Goal: Task Accomplishment & Management: Use online tool/utility

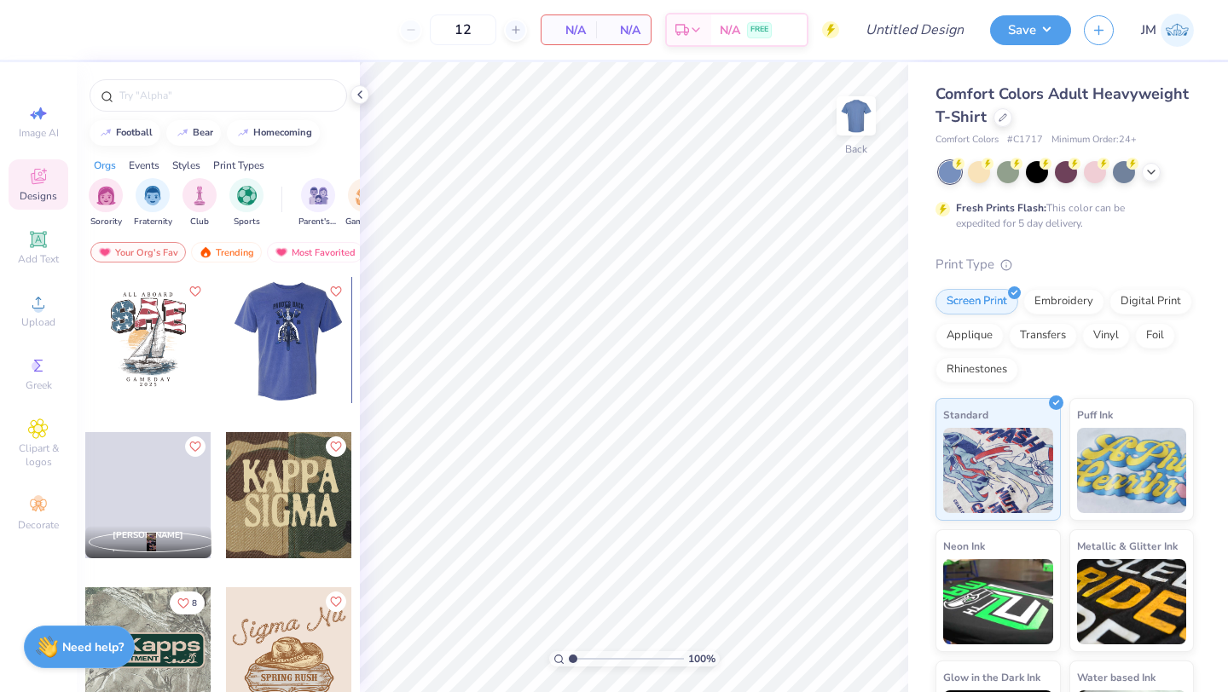
click at [163, 336] on div at bounding box center [148, 340] width 126 height 126
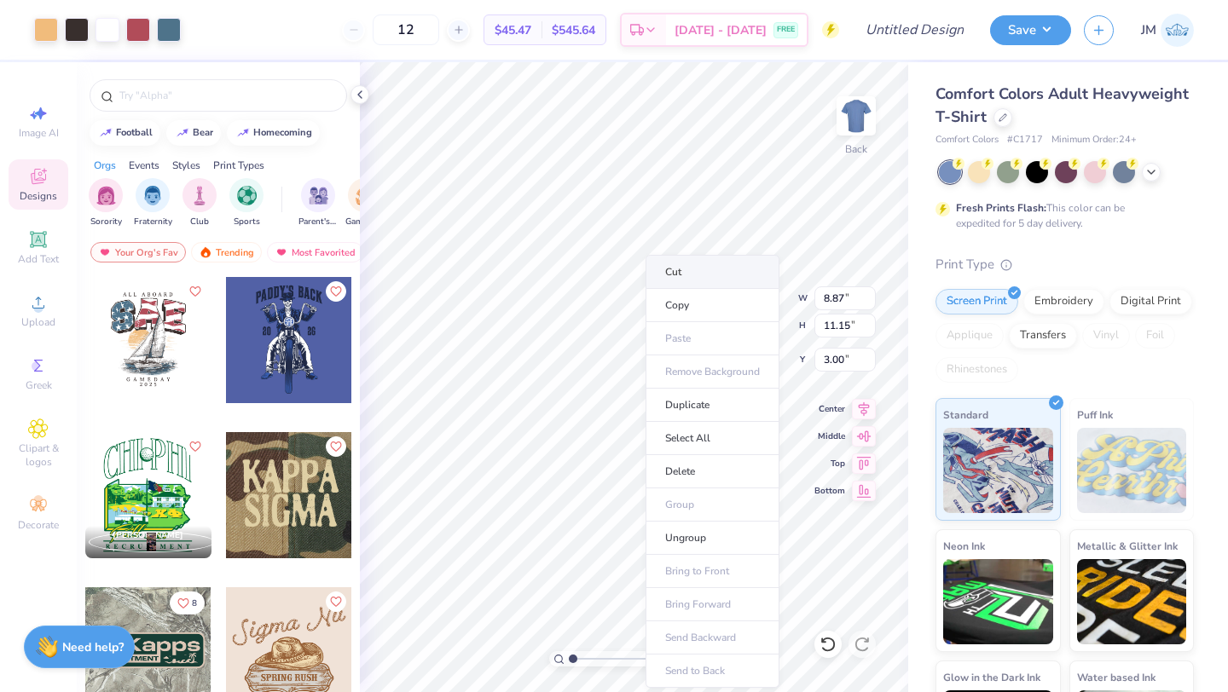
click at [691, 274] on li "Cut" at bounding box center [712, 272] width 134 height 34
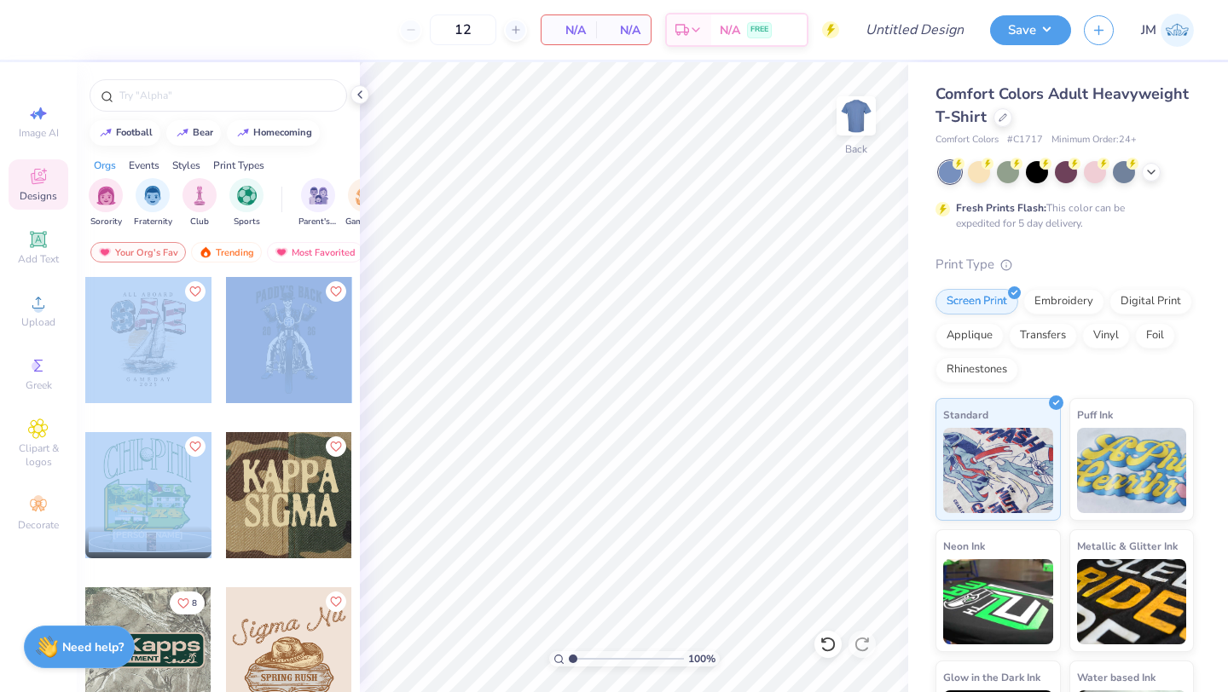
drag, startPoint x: 188, startPoint y: 565, endPoint x: 201, endPoint y: 362, distance: 204.2
click at [201, 362] on div "[PERSON_NAME] , 8" at bounding box center [218, 507] width 269 height 463
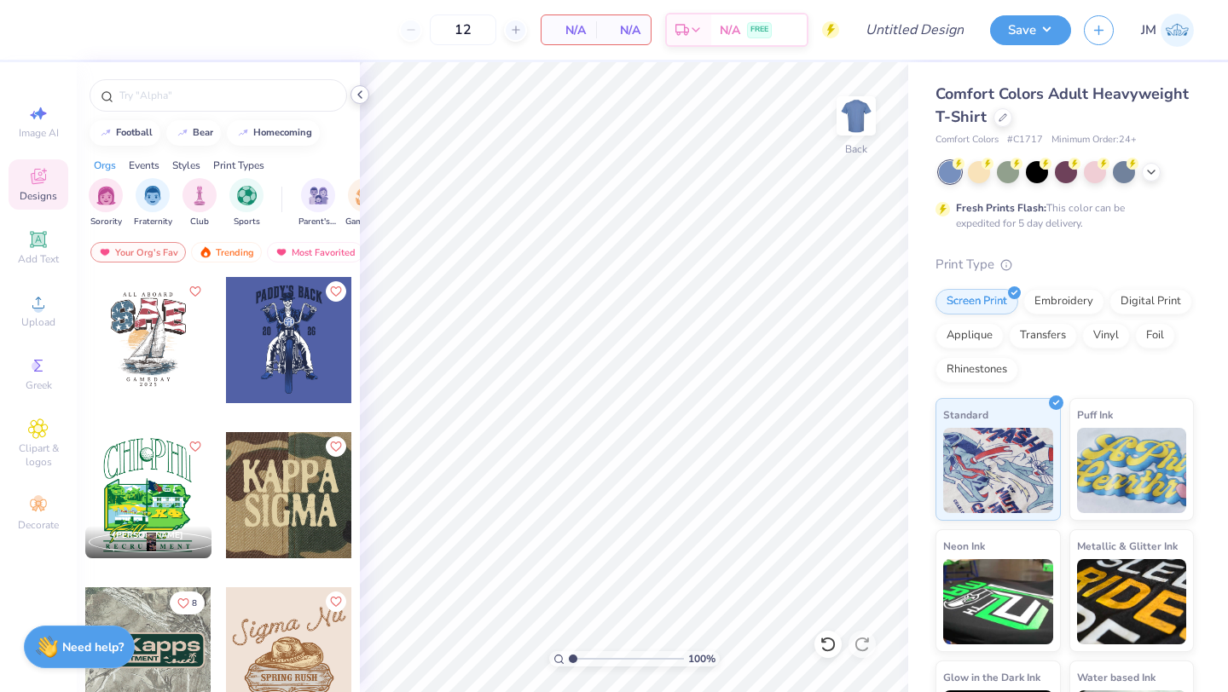
click at [400, 96] on div "12 N/A Per Item N/A Total Est. Delivery N/A FREE Design Title Save JM Image AI …" at bounding box center [614, 346] width 1228 height 692
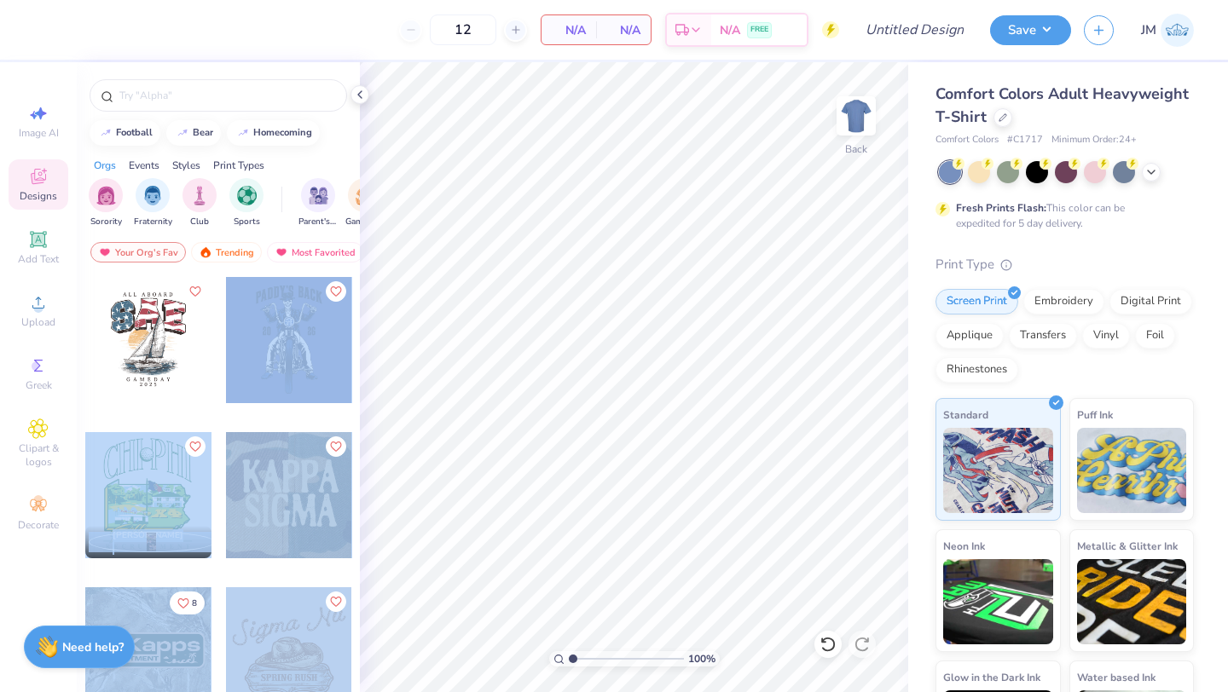
drag, startPoint x: 264, startPoint y: 588, endPoint x: 275, endPoint y: 263, distance: 325.9
click at [275, 263] on div "football bear homecoming Orgs Events Styles Print Types Sorority Fraternity Clu…" at bounding box center [218, 408] width 283 height 693
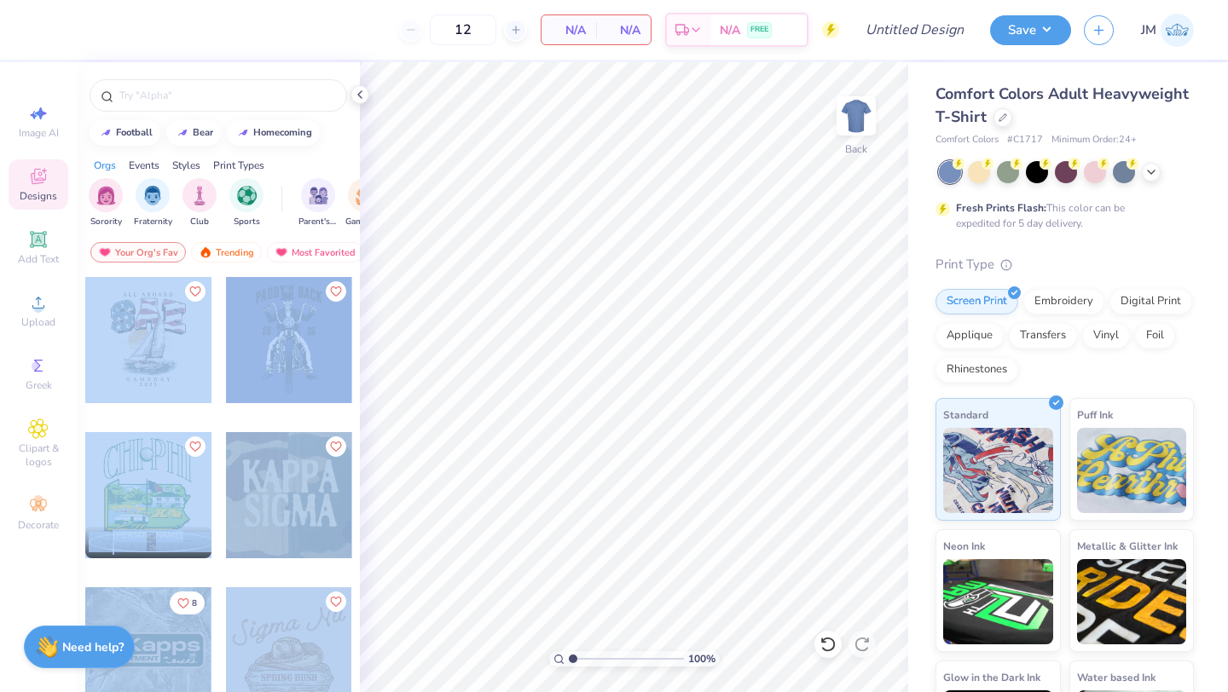
click at [290, 408] on div at bounding box center [289, 353] width 128 height 154
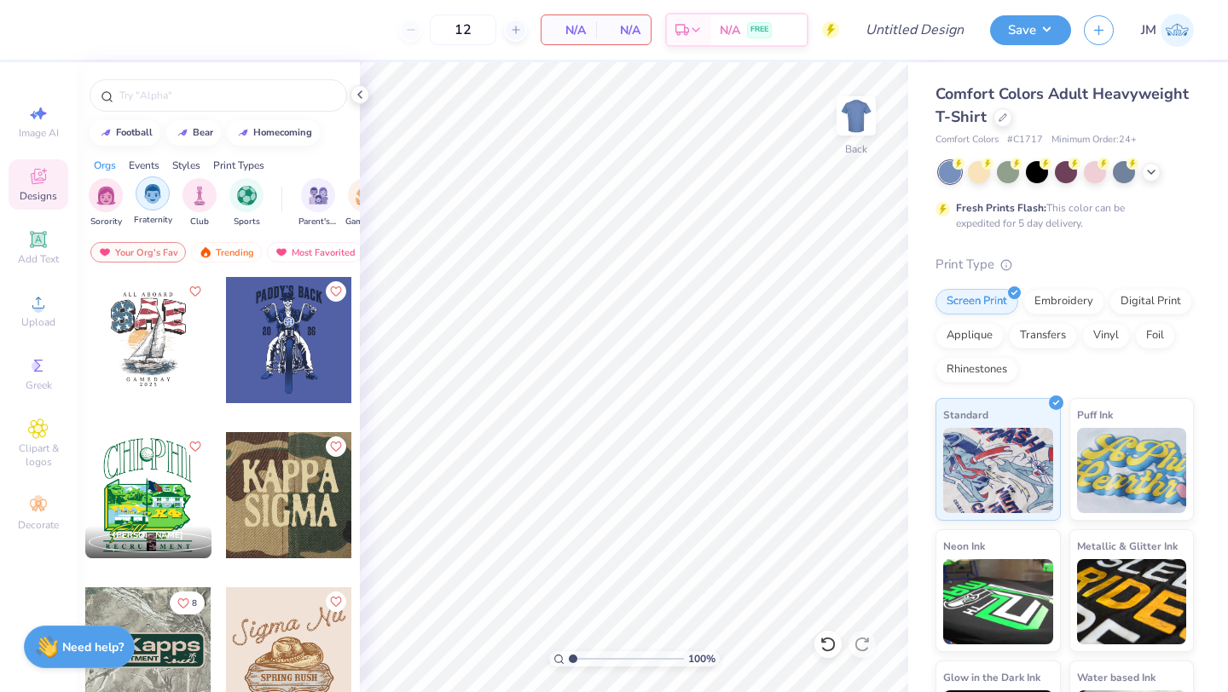
click at [149, 195] on img "filter for Fraternity" at bounding box center [152, 194] width 19 height 20
click at [232, 252] on div "Trending" at bounding box center [226, 252] width 71 height 20
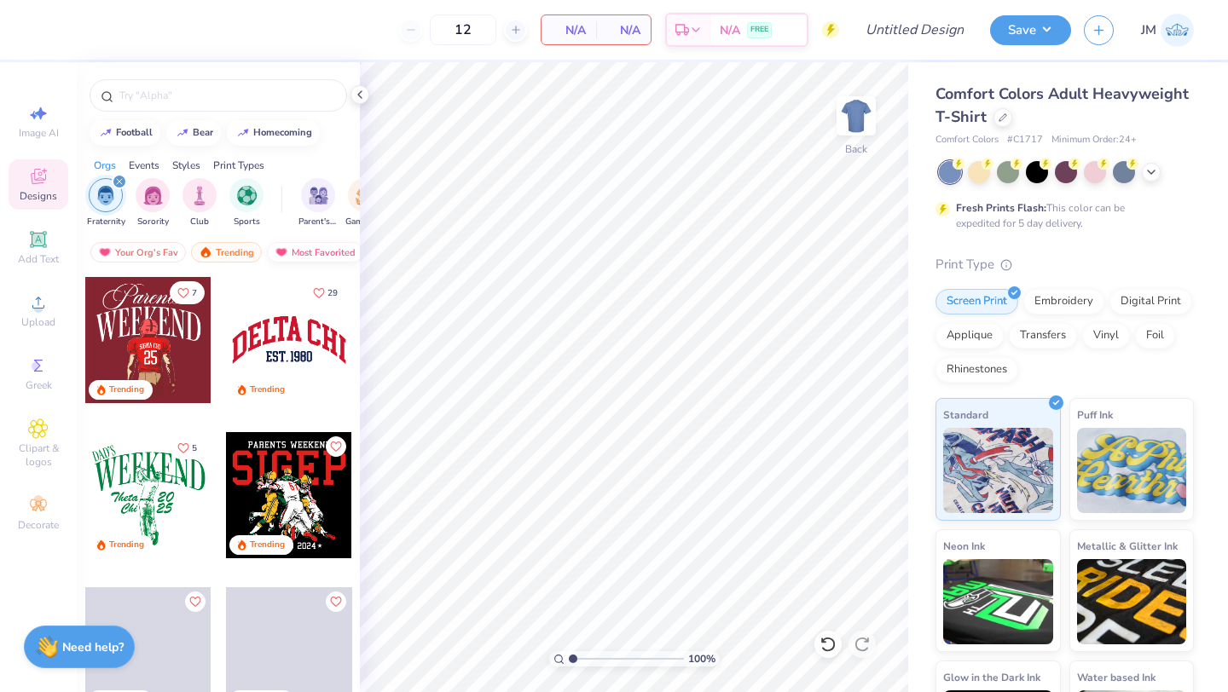
click at [295, 250] on div "Most Favorited" at bounding box center [315, 252] width 96 height 20
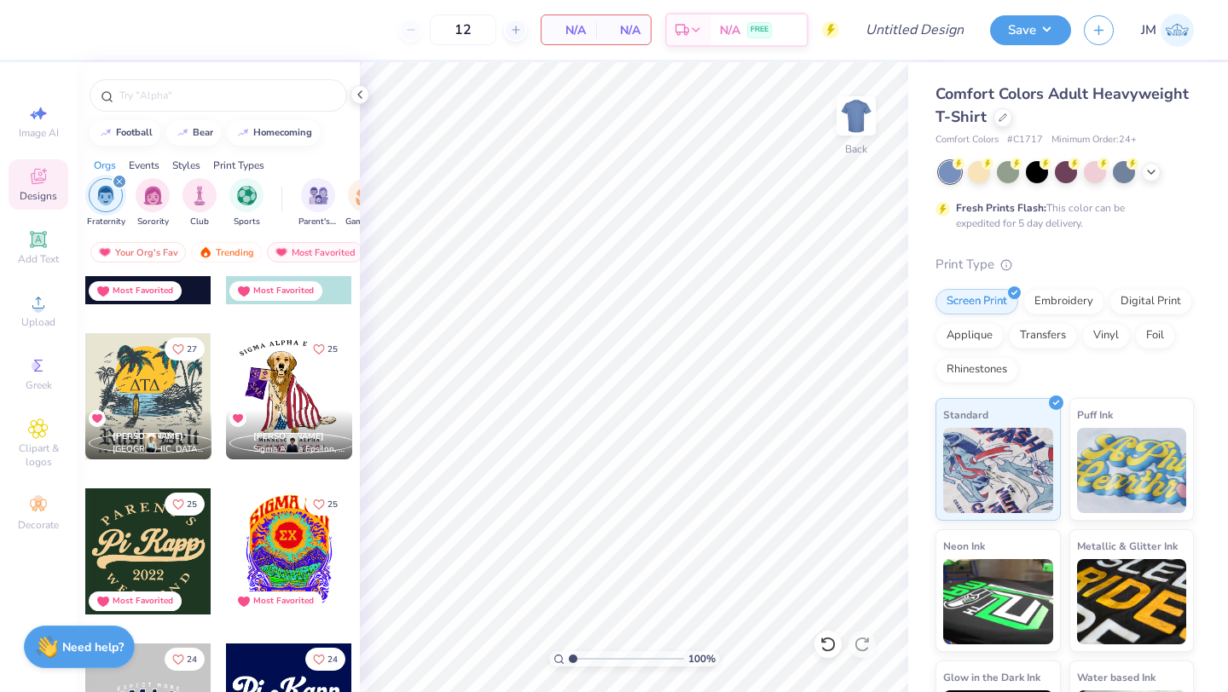
scroll to position [1963, 0]
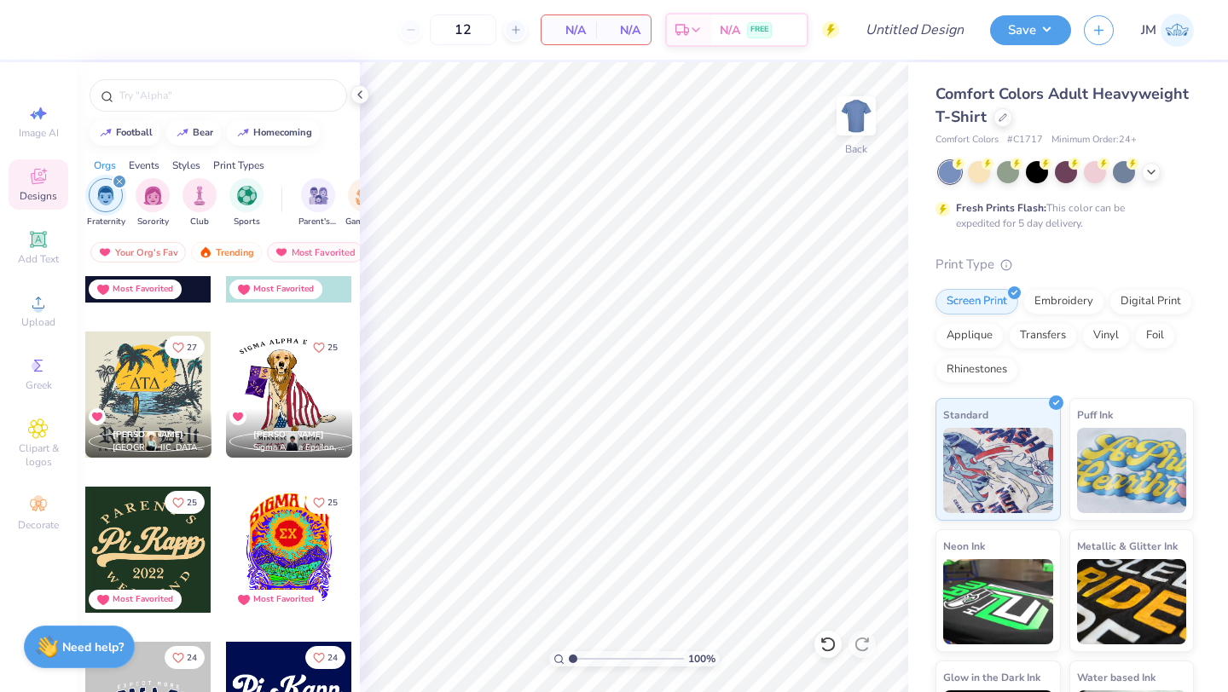
click at [289, 387] on div at bounding box center [289, 395] width 126 height 126
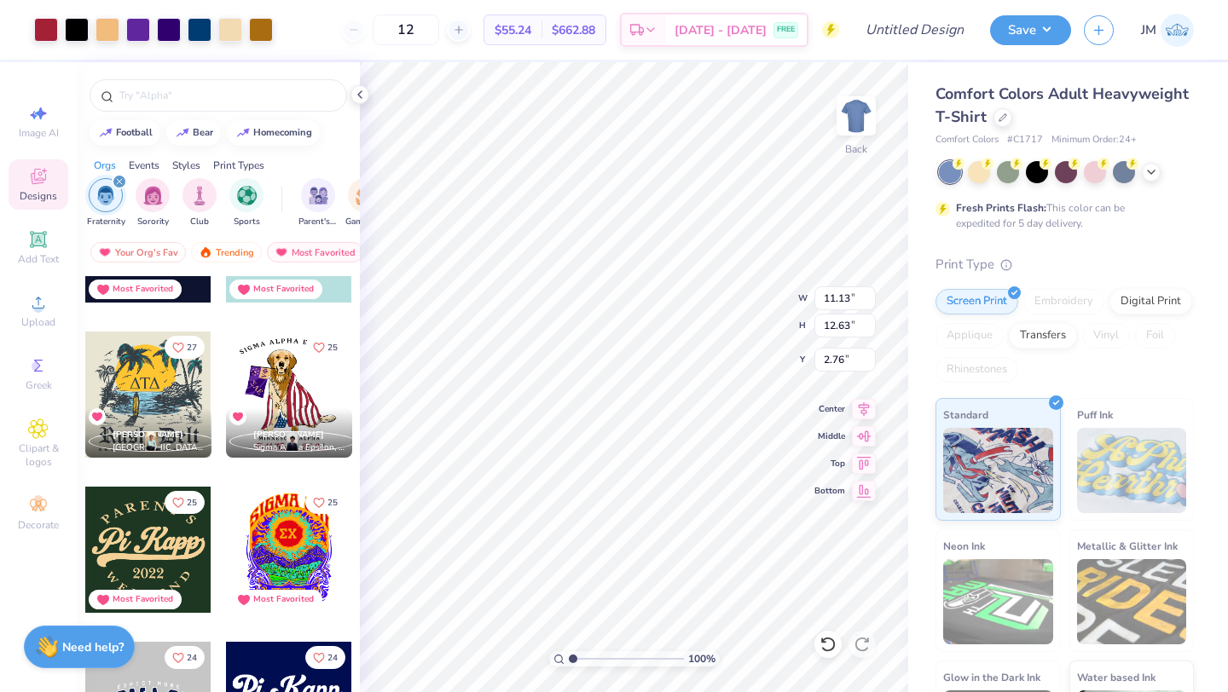
type input "2.76"
click at [660, 265] on li "Cut" at bounding box center [705, 272] width 134 height 34
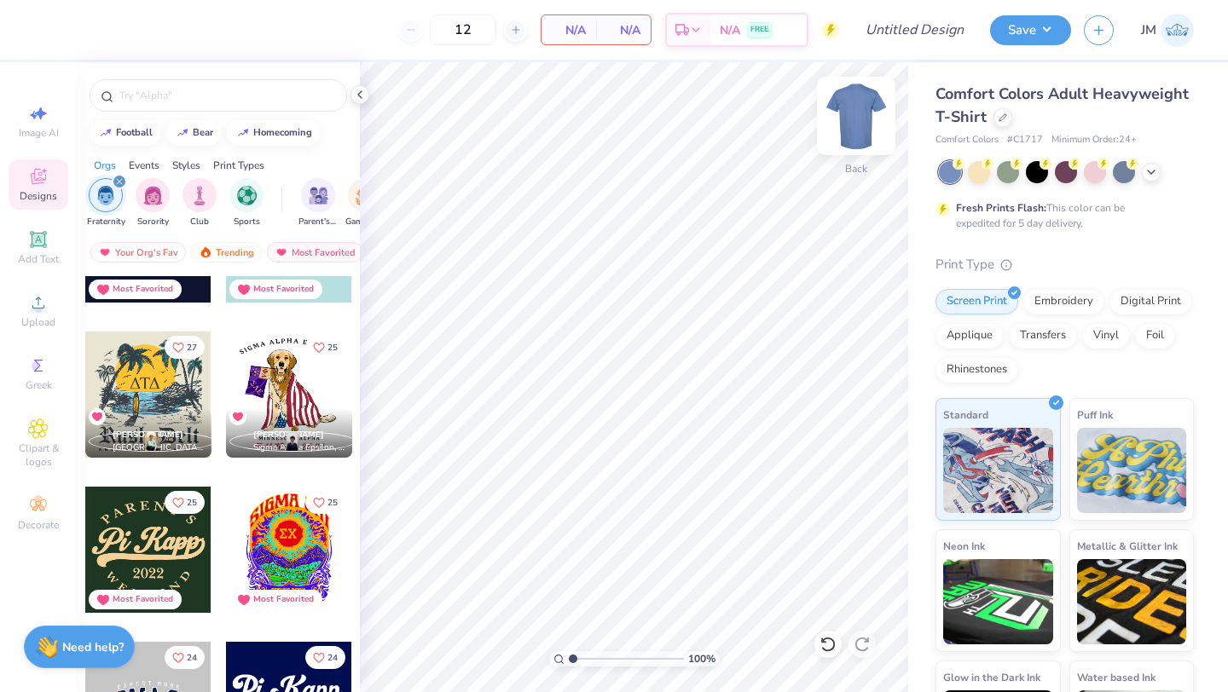
click at [852, 135] on img at bounding box center [856, 116] width 68 height 68
click at [284, 401] on div at bounding box center [289, 395] width 126 height 126
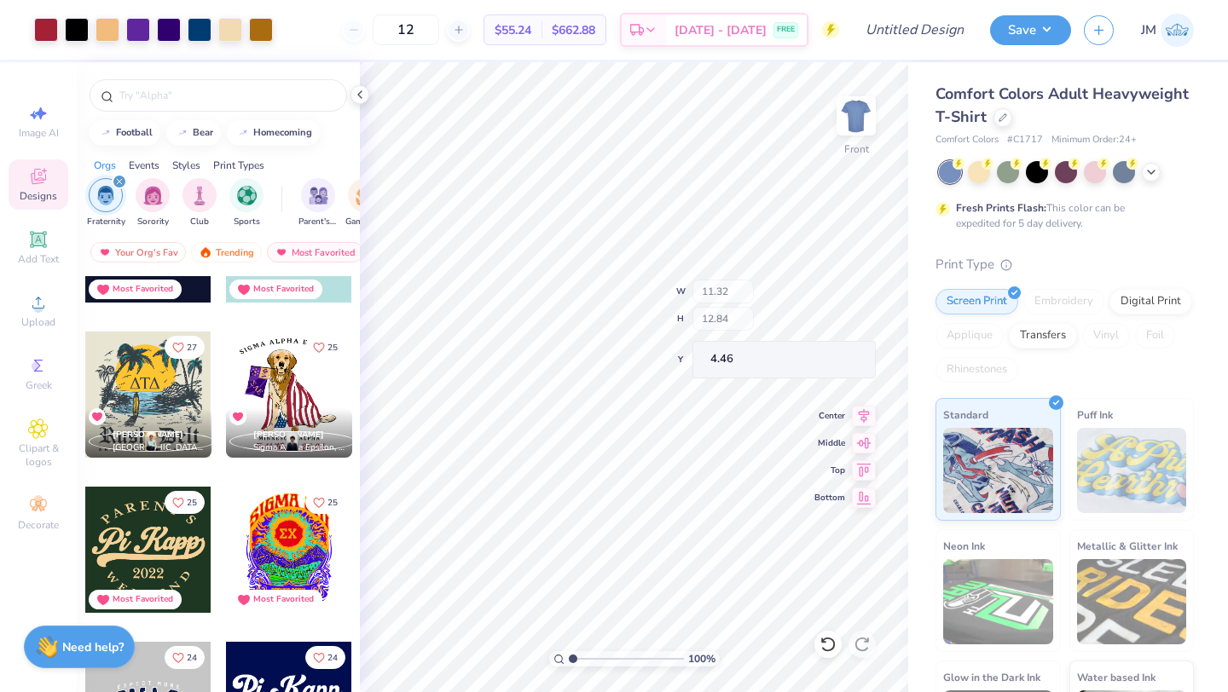
type input "4.44"
click at [1009, 37] on button "Save" at bounding box center [1030, 28] width 81 height 30
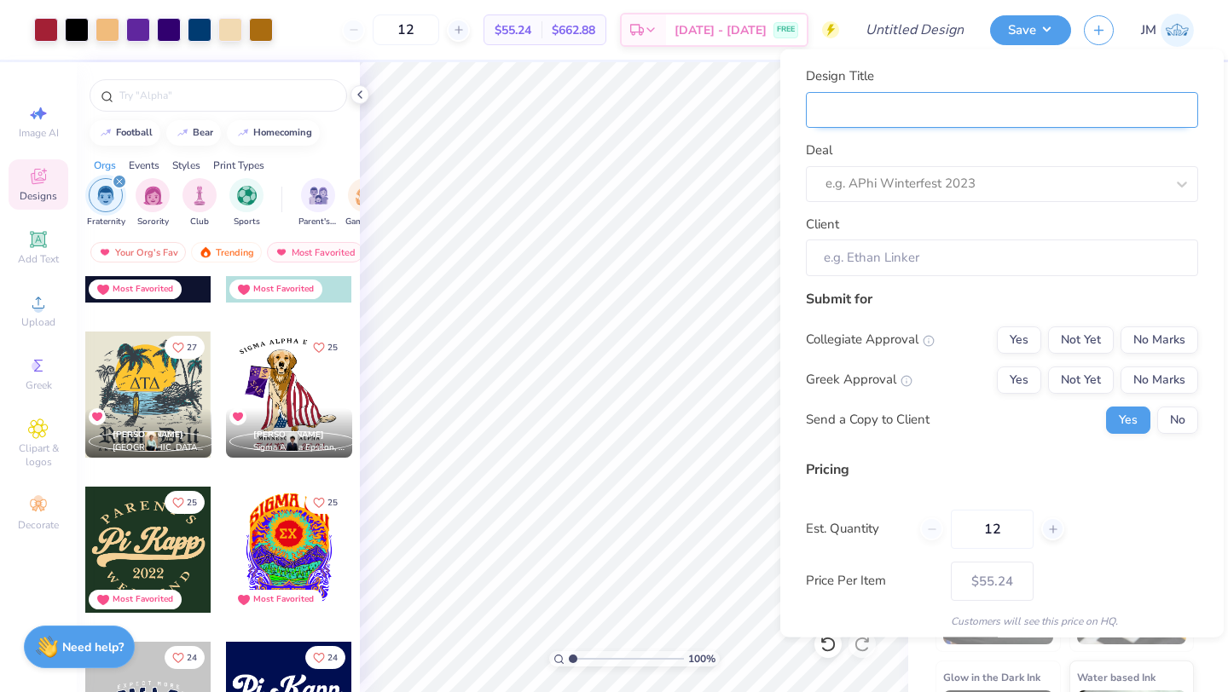
click at [966, 114] on input "Design Title" at bounding box center [1002, 109] width 392 height 37
click at [1128, 334] on button "No Marks" at bounding box center [1159, 339] width 78 height 27
click at [1006, 367] on button "Yes" at bounding box center [1019, 379] width 44 height 27
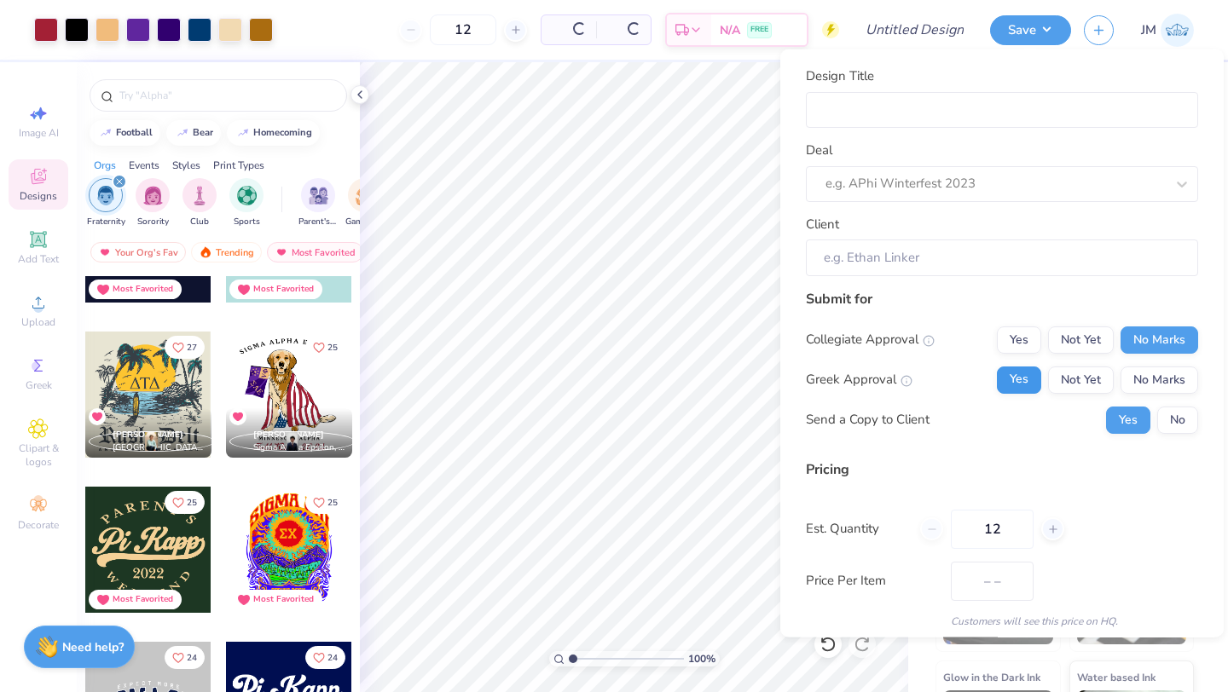
type input "$55.24"
click at [1010, 371] on button "Yes" at bounding box center [1019, 379] width 44 height 27
click at [1163, 411] on button "No" at bounding box center [1177, 419] width 41 height 27
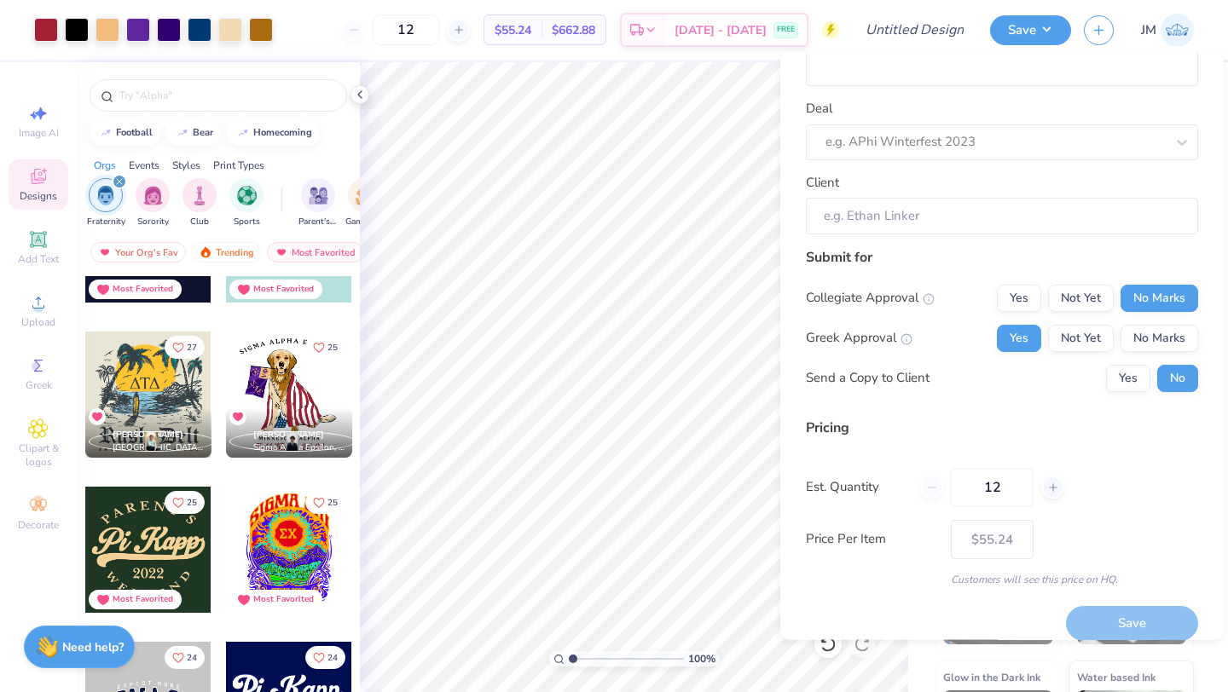
scroll to position [0, 0]
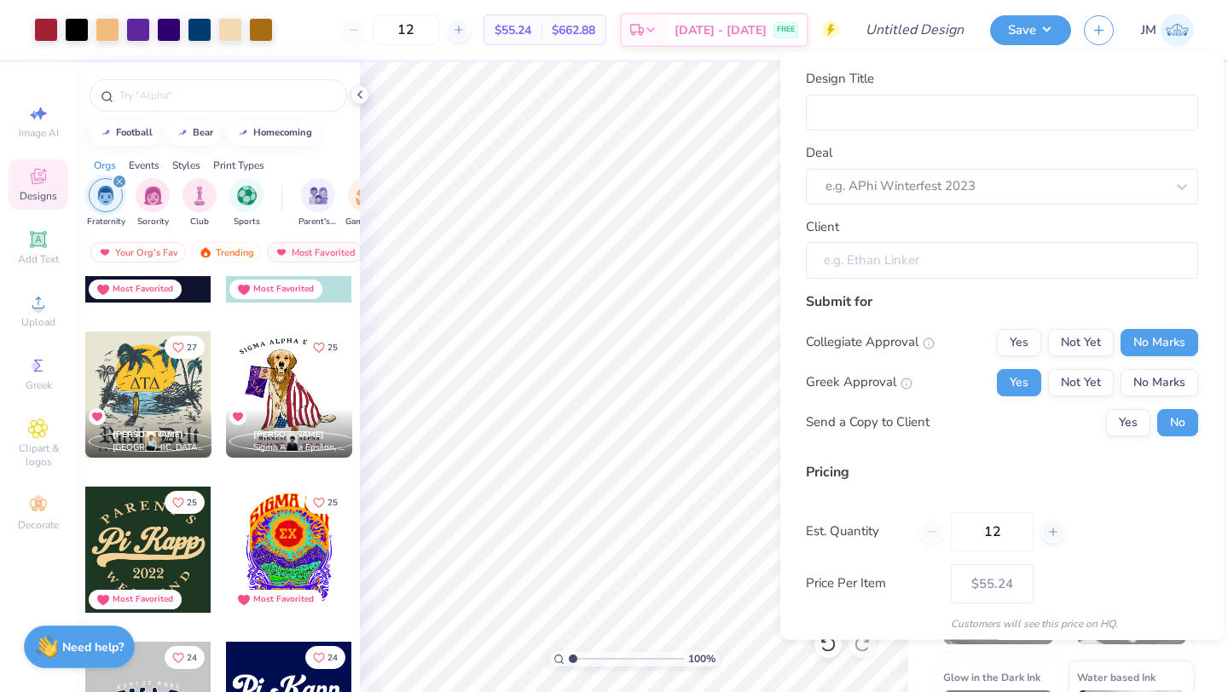
click at [980, 253] on input "Client" at bounding box center [1002, 260] width 392 height 37
click at [976, 259] on input "Client" at bounding box center [1002, 260] width 392 height 37
click at [938, 109] on input "Design Title" at bounding box center [1002, 112] width 392 height 37
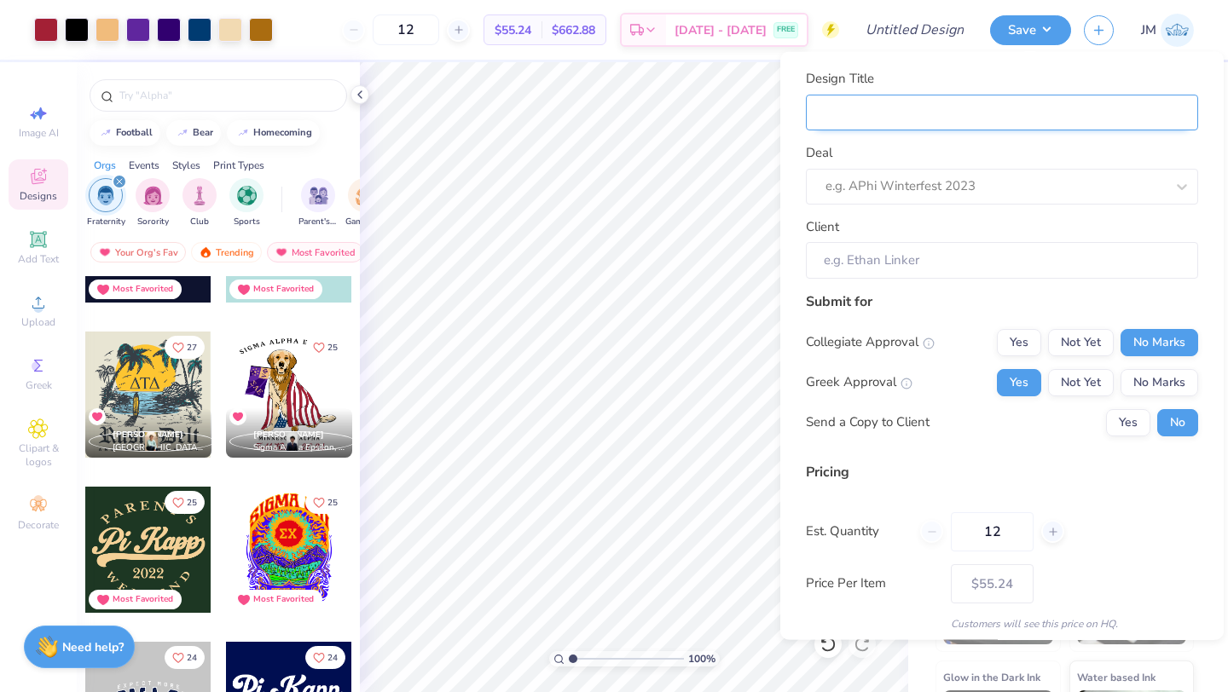
type input "S"
type input "SA"
type input "SAE"
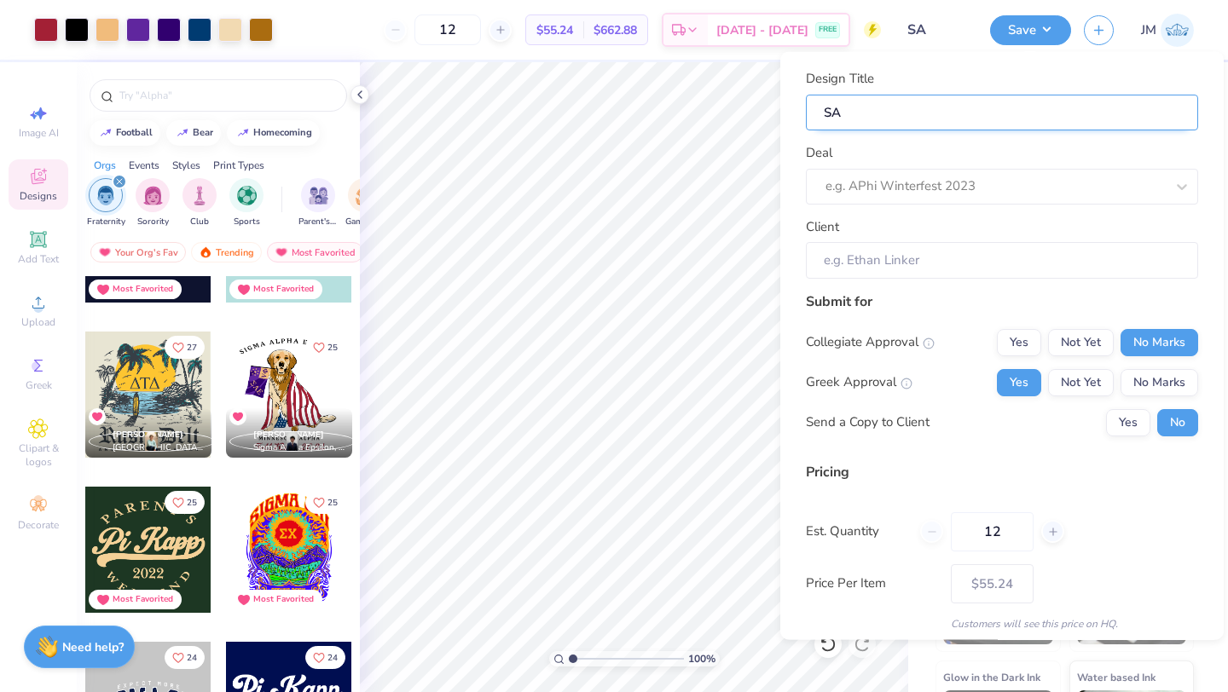
type input "SAE"
type input "SAE F"
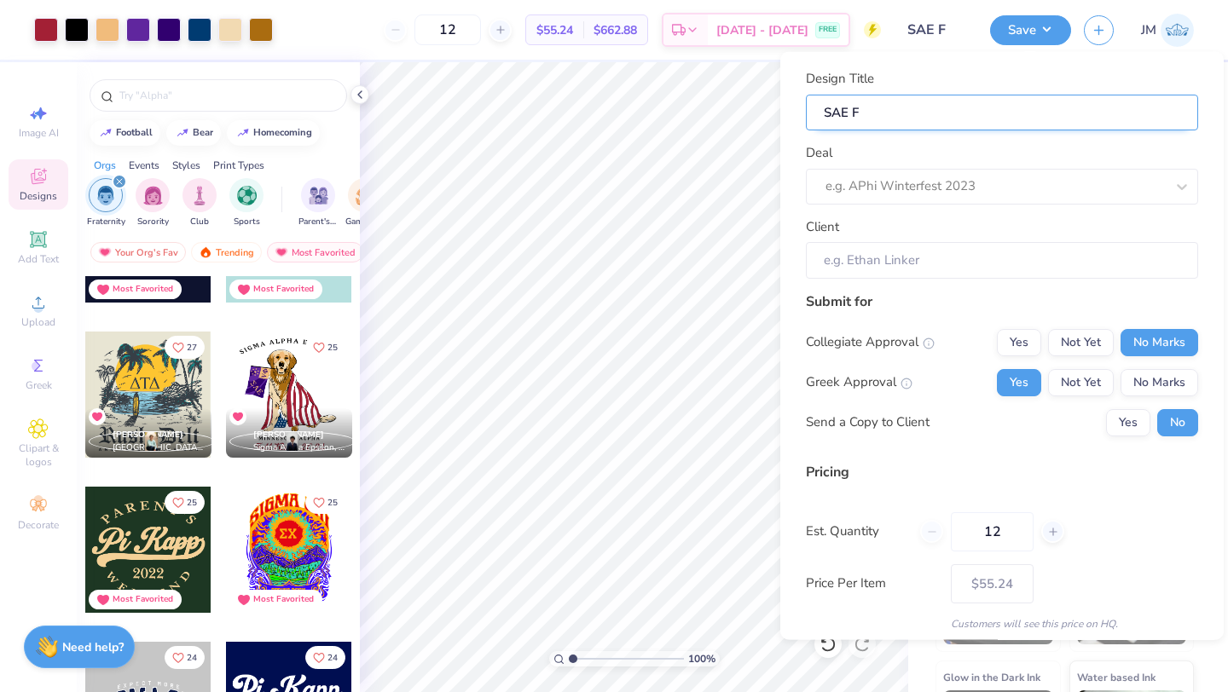
type input "SAE FA"
type input "[PERSON_NAME]"
type input "SAE FALL"
type input "[PERSON_NAME]"
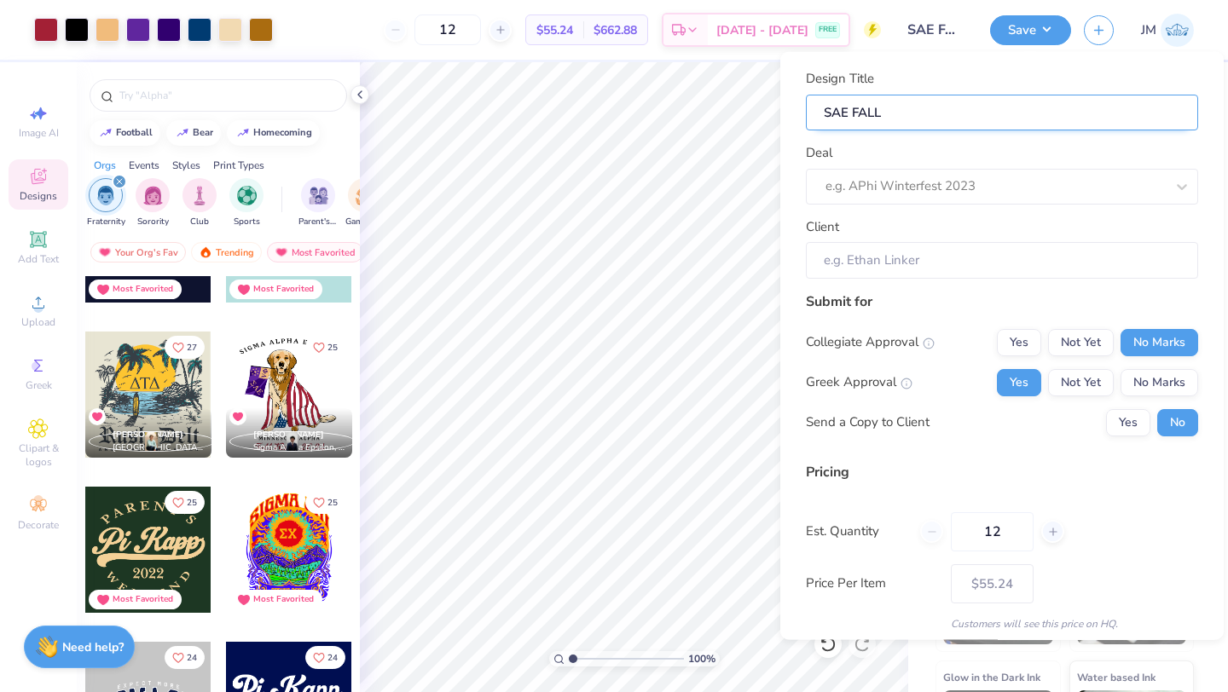
type input "[PERSON_NAME]"
type input "SAE FA"
type input "SAE F"
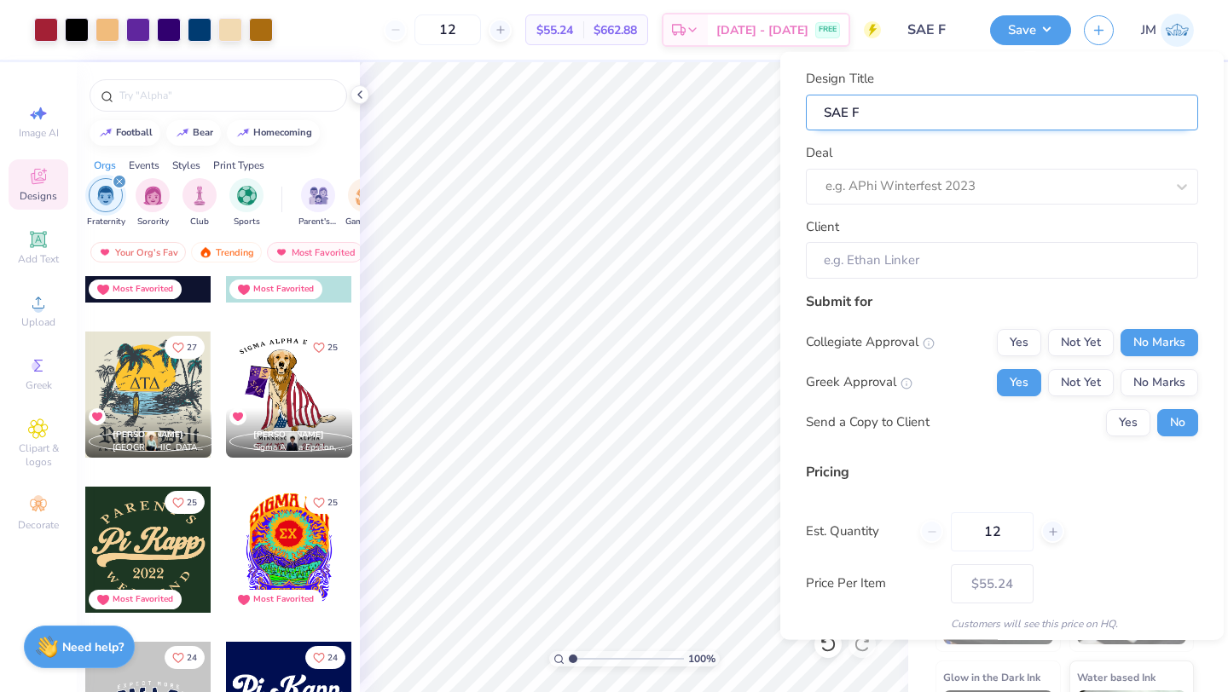
type input "SAE"
type input "SAE F"
type input "SAE FA"
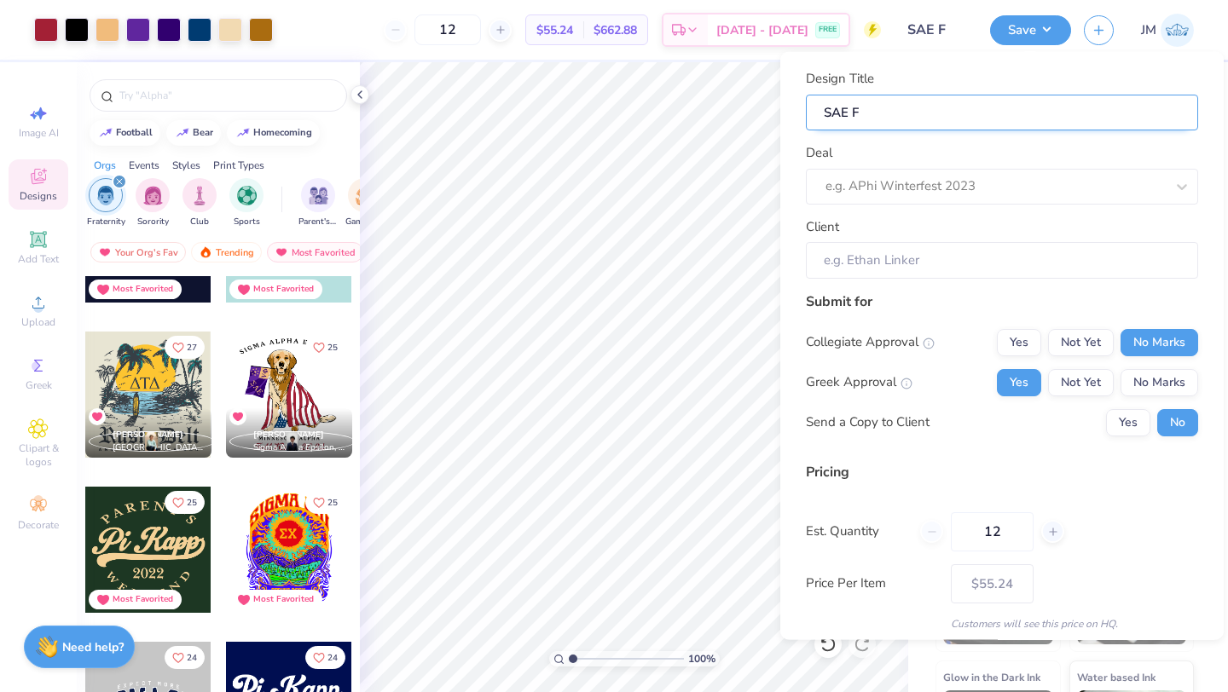
type input "SAE FA"
type input "SAE FAl"
type input "[PERSON_NAME]"
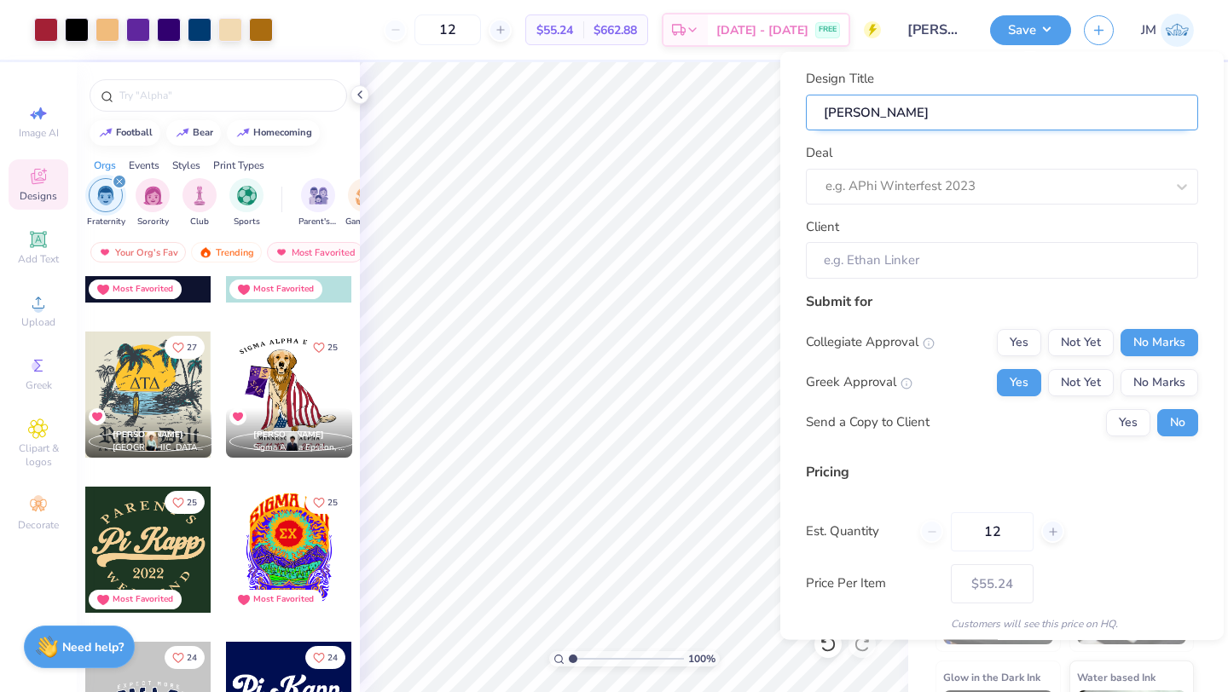
type input "[PERSON_NAME]"
type input "SAE FAl"
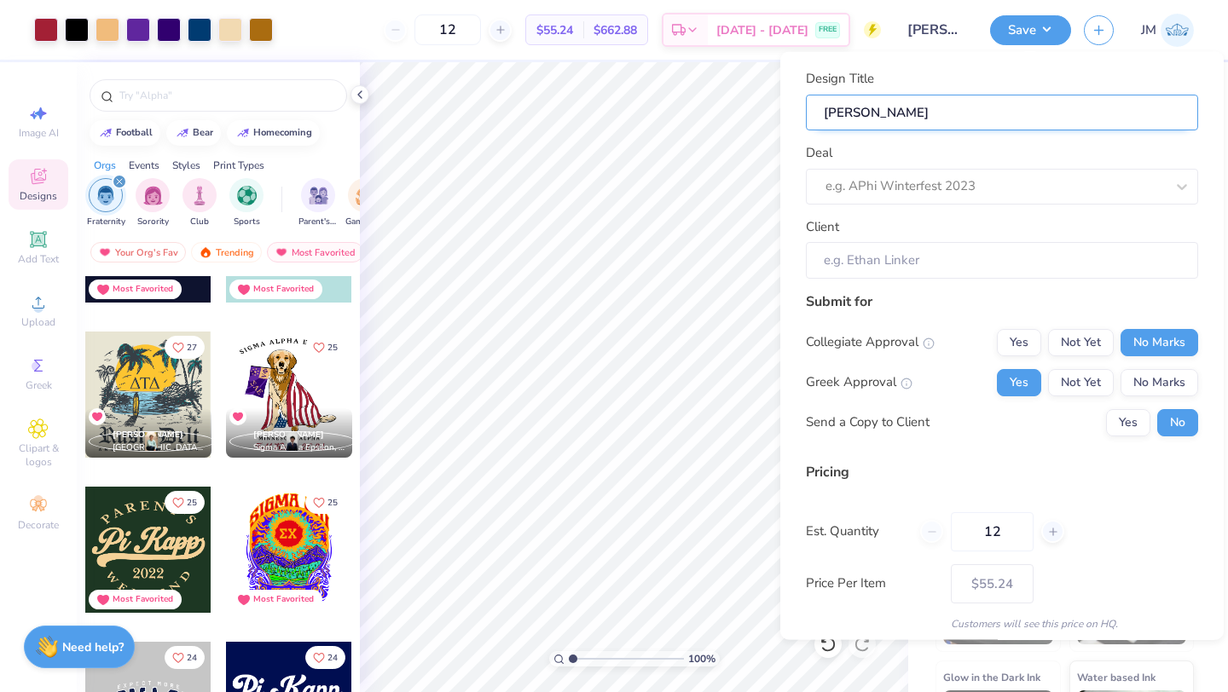
type input "SAE FAl"
type input "SAE FA"
type input "SAE F"
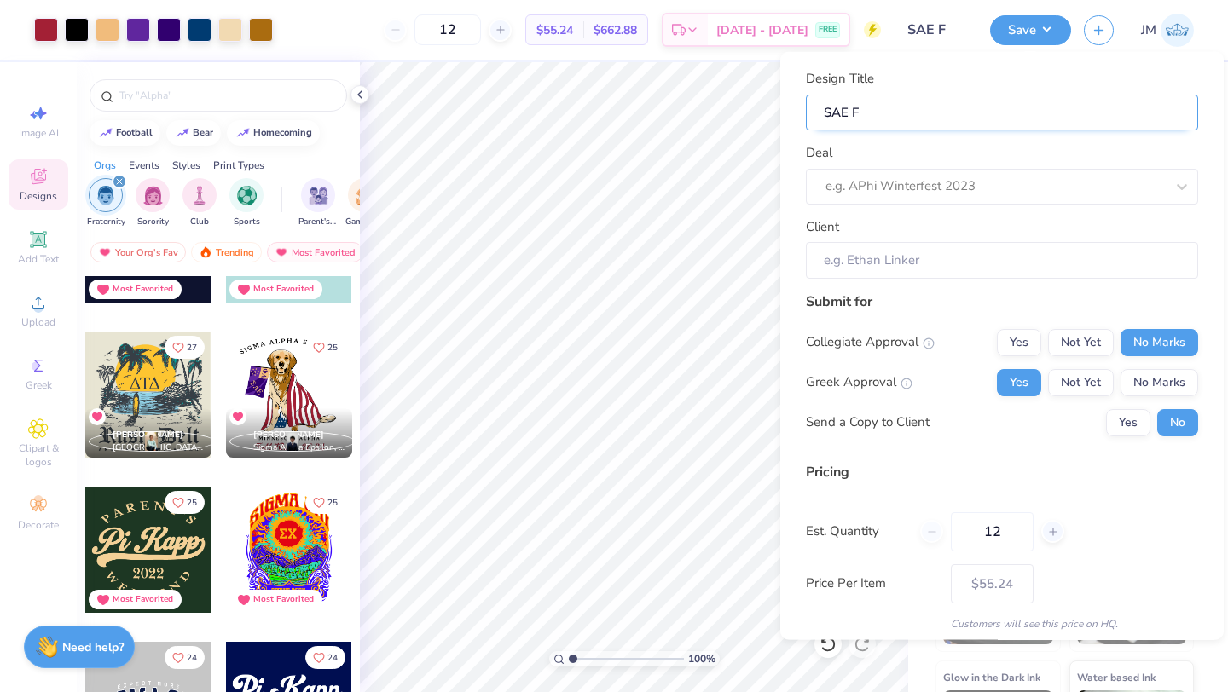
type input "SAE Fa"
type input "SAE Fal"
type input "SAE Fall"
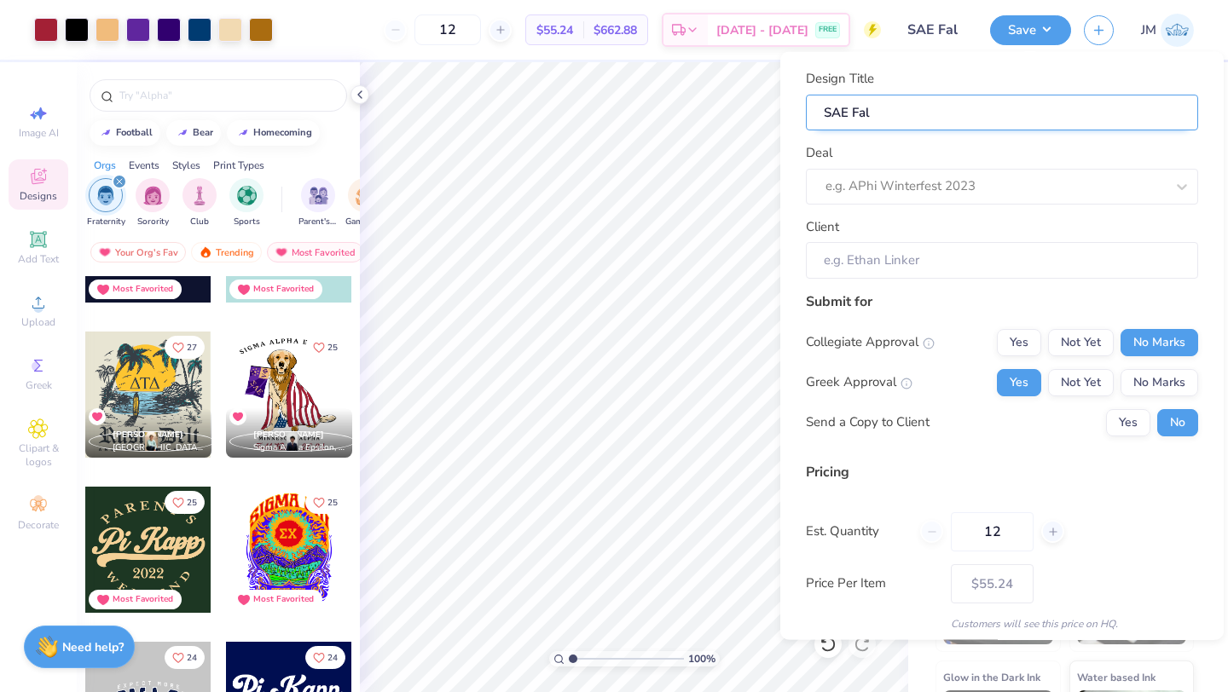
type input "SAE Fall"
type input "SAE Fall R"
type input "SAE Fall Ru"
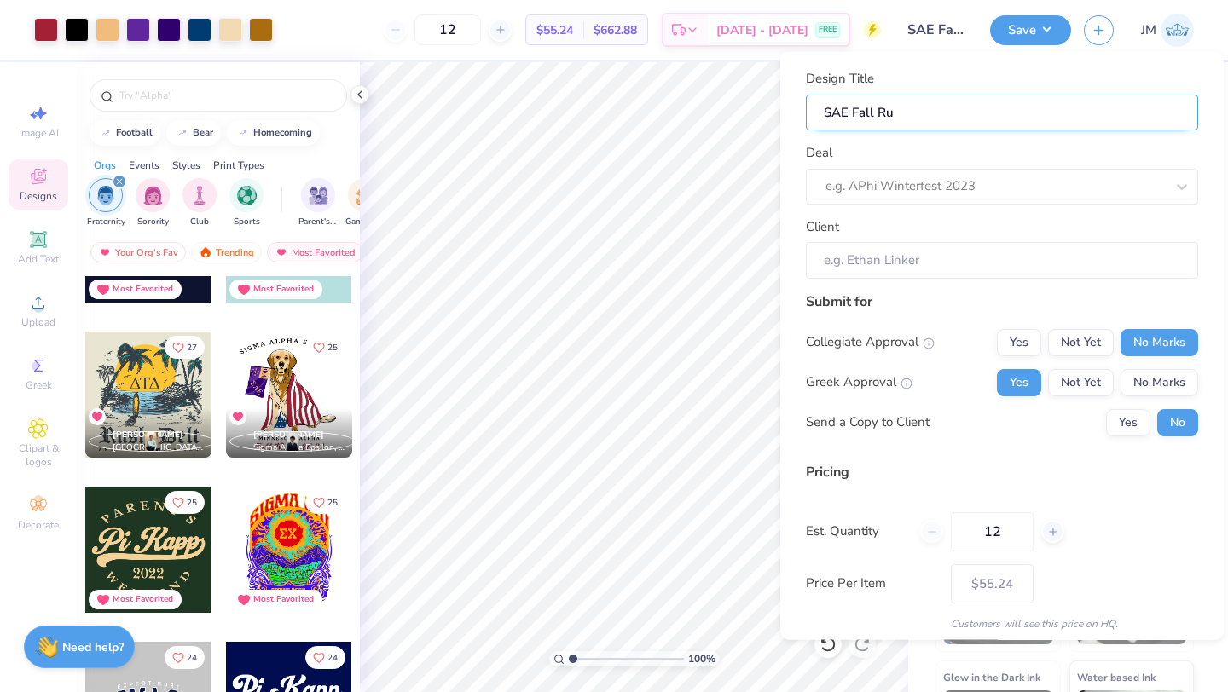
type input "SAE Fall Rus"
type input "SAE Fall Rush"
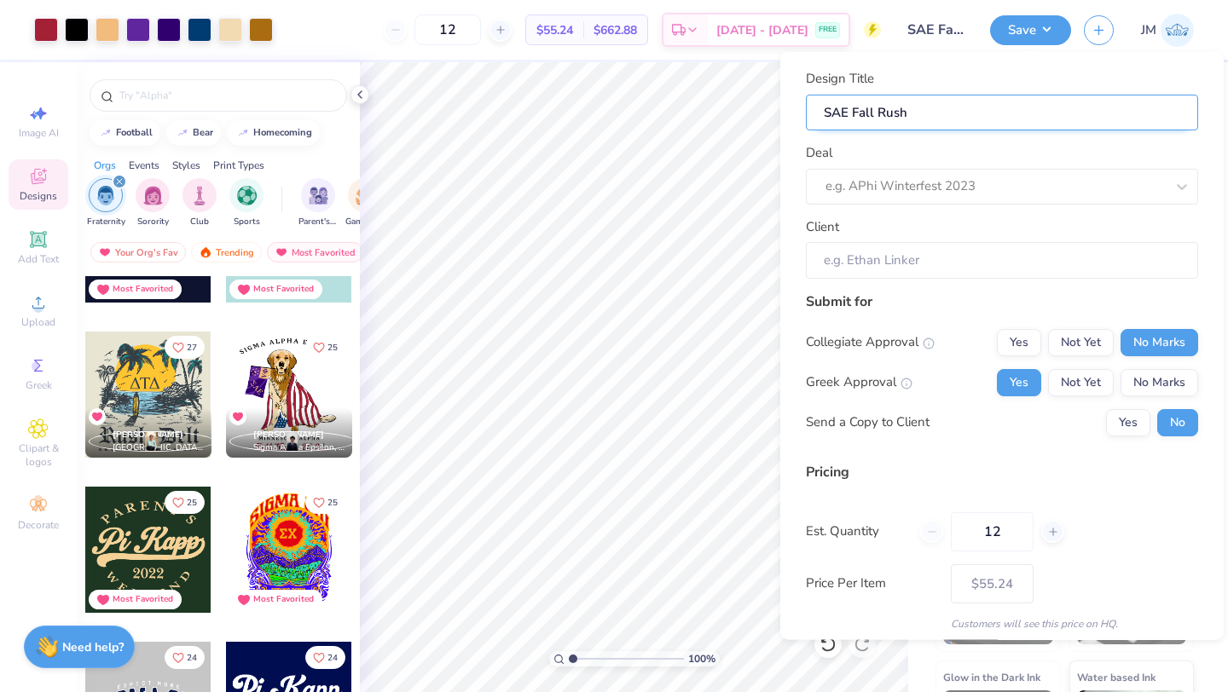
type input "SAE Fall Rush"
type input "SAE Fall Rush M"
type input "SAE Fall Rush MO"
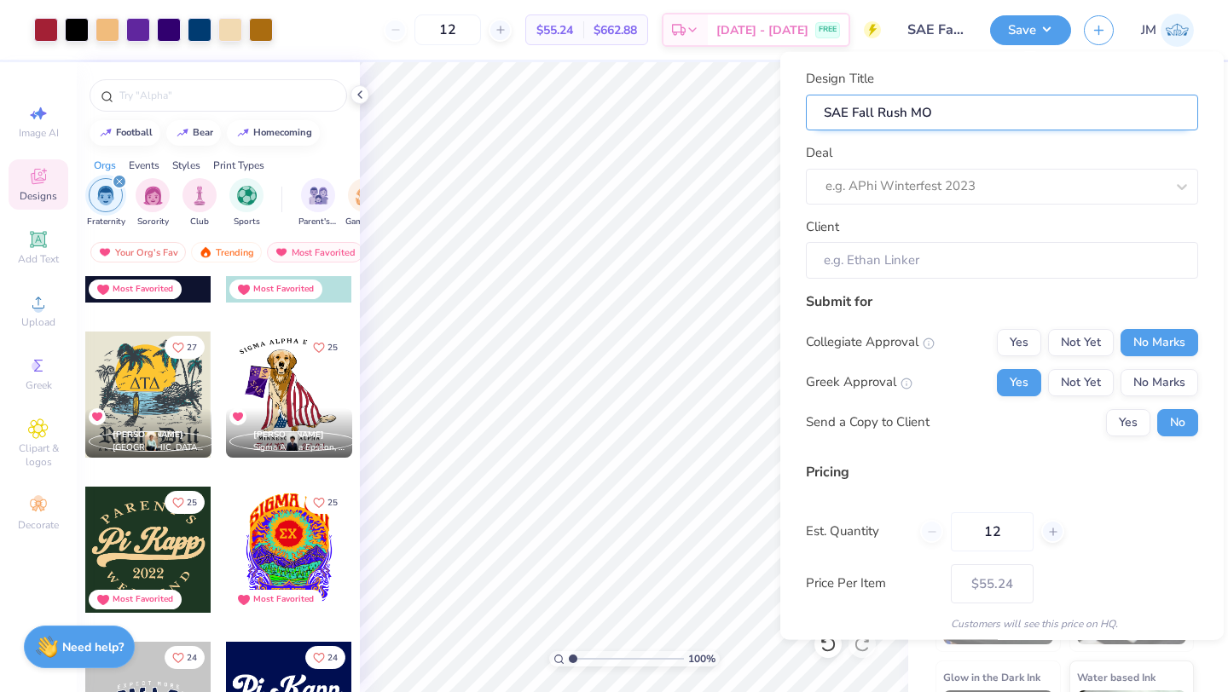
type input "SAE Fall Rush MOc"
type input "SAE Fall [PERSON_NAME]"
type input "SAE Fall Rush MOc"
type input "SAE Fall Rush MO"
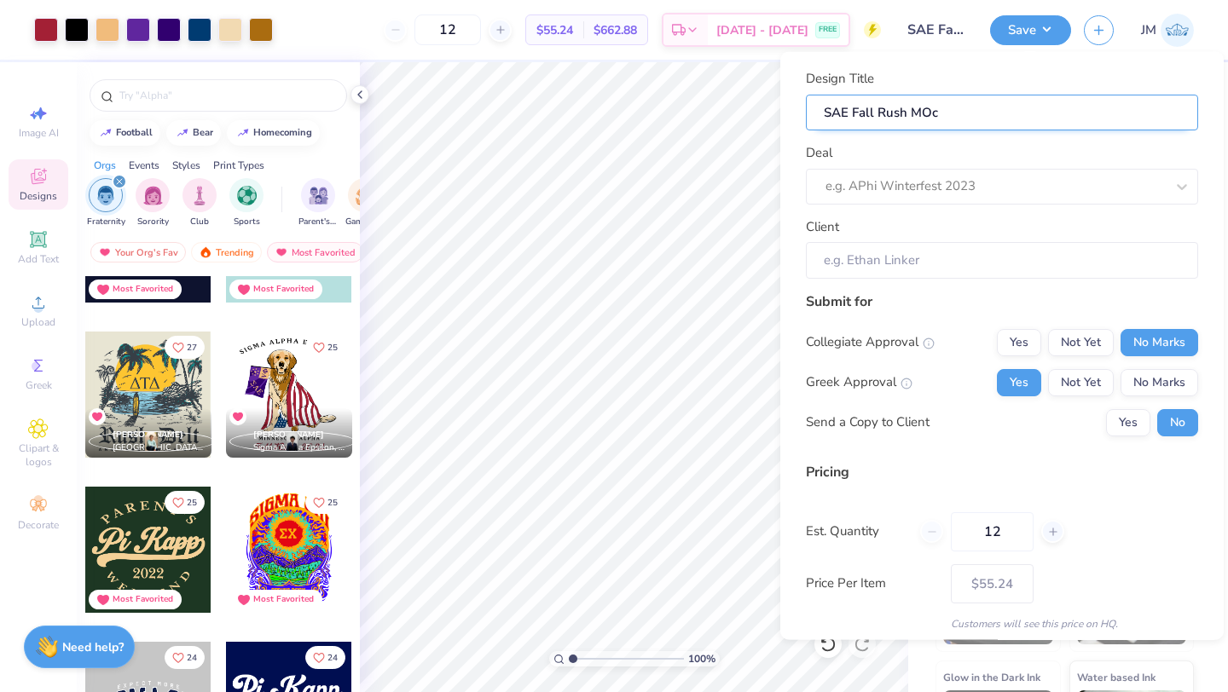
type input "SAE Fall Rush MO"
type input "SAE Fall Rush M"
type input "SAE Fall Rush Mo"
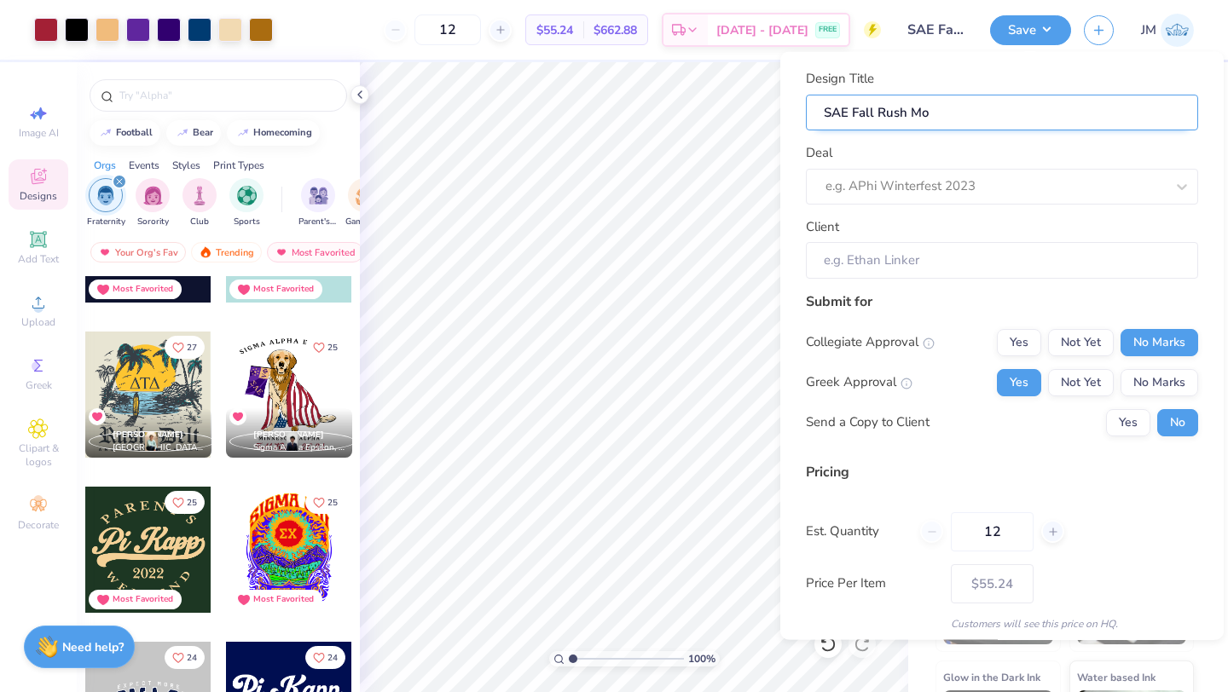
type input "SAE Fall Rush Moc"
type input "SAE Fall [PERSON_NAME]"
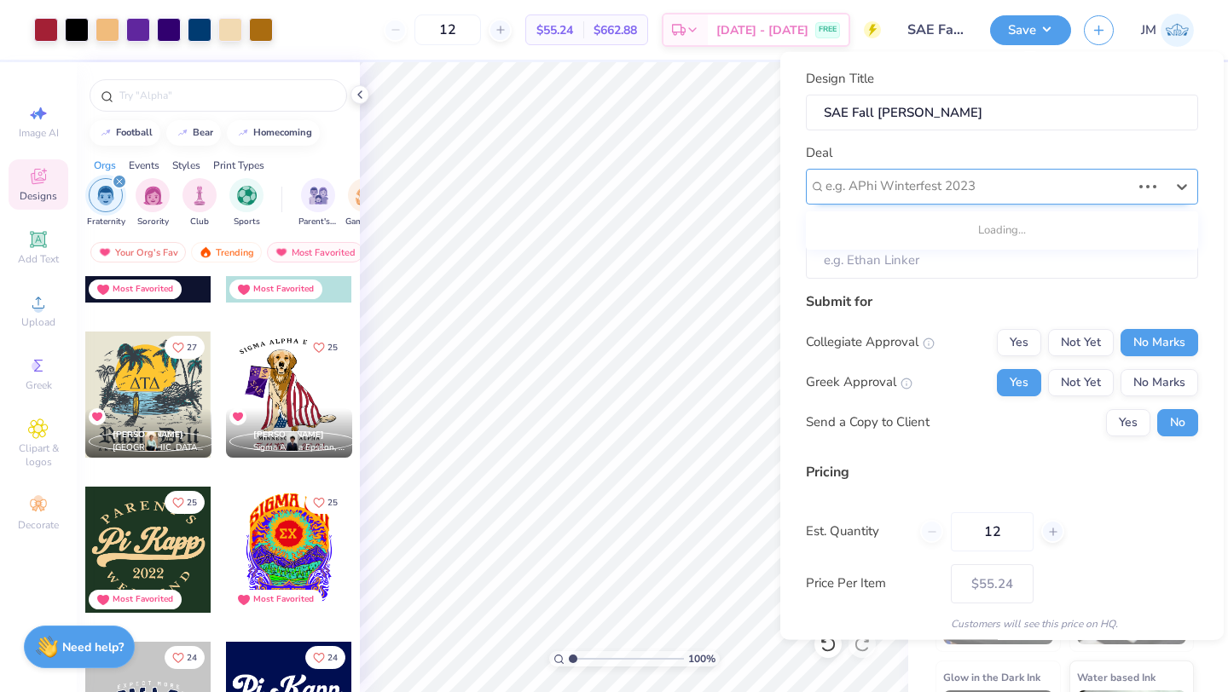
click at [917, 170] on div "e.g. APhi Winterfest 2023" at bounding box center [1002, 186] width 392 height 36
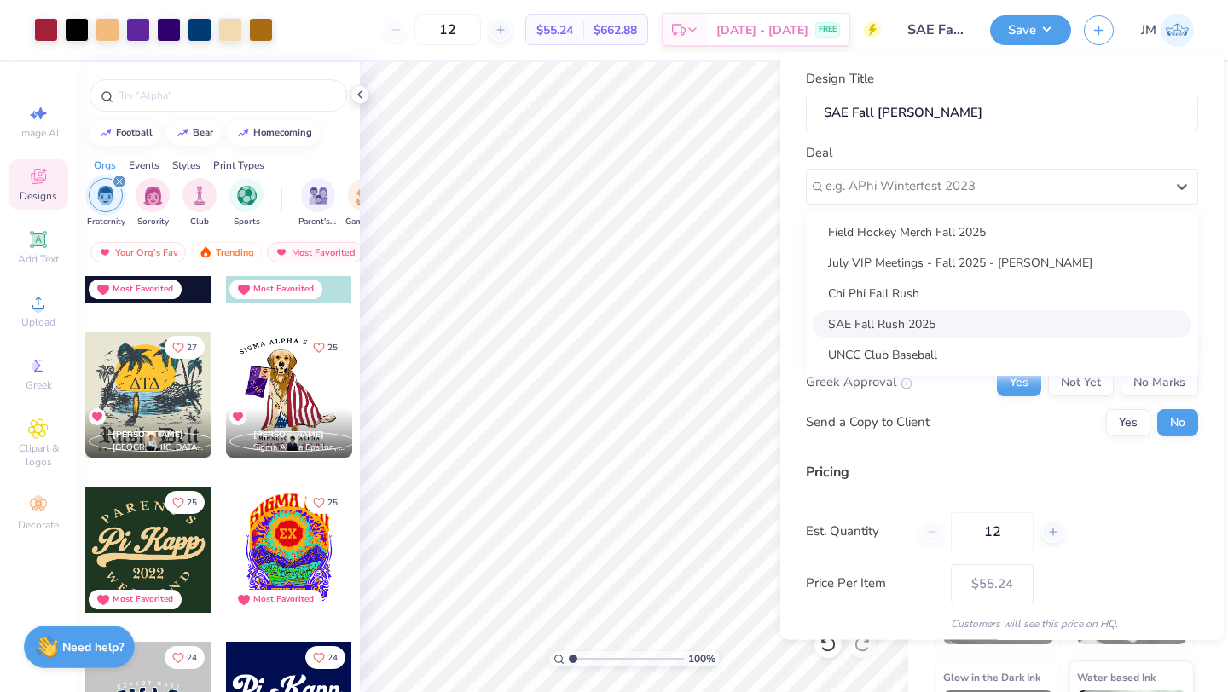
click at [918, 326] on div "SAE Fall Rush 2025" at bounding box center [1002, 323] width 379 height 28
type input "[PERSON_NAME]"
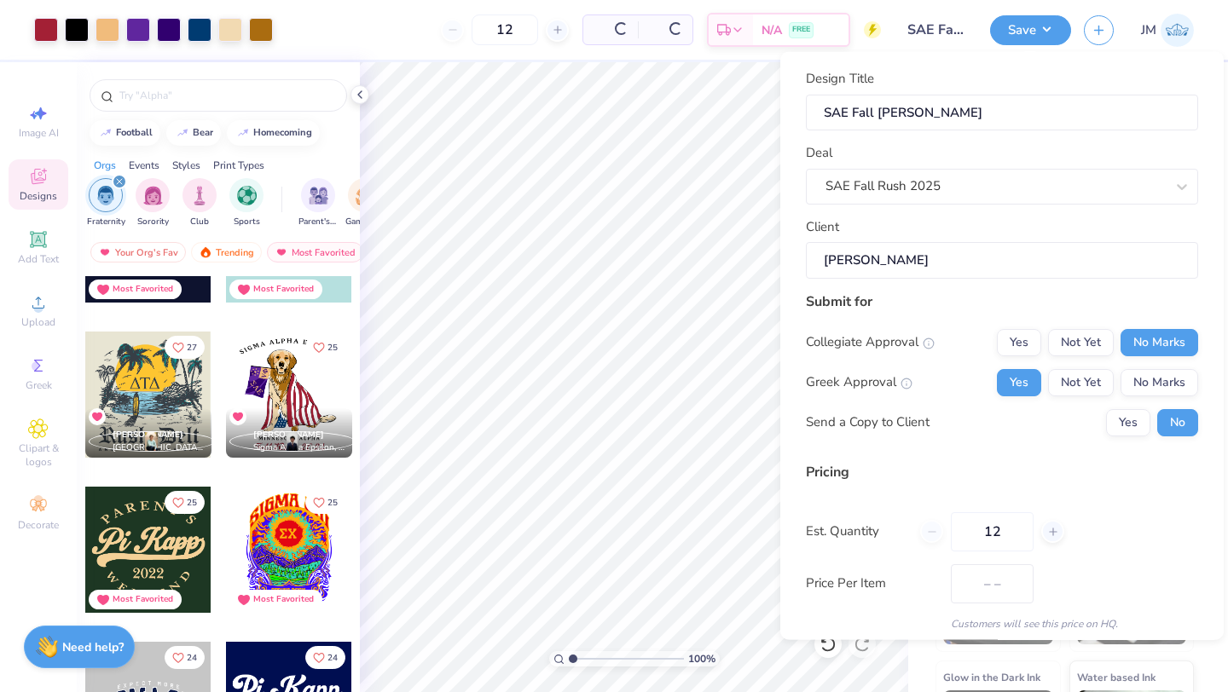
type input "$65.50"
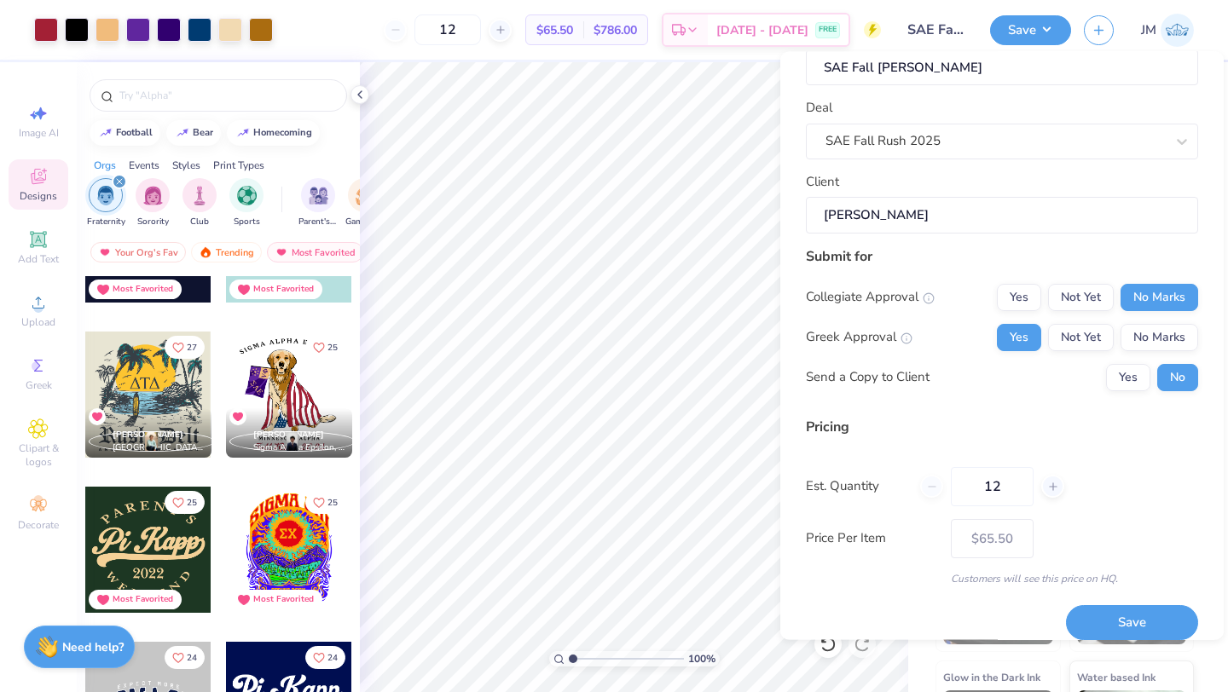
scroll to position [61, 0]
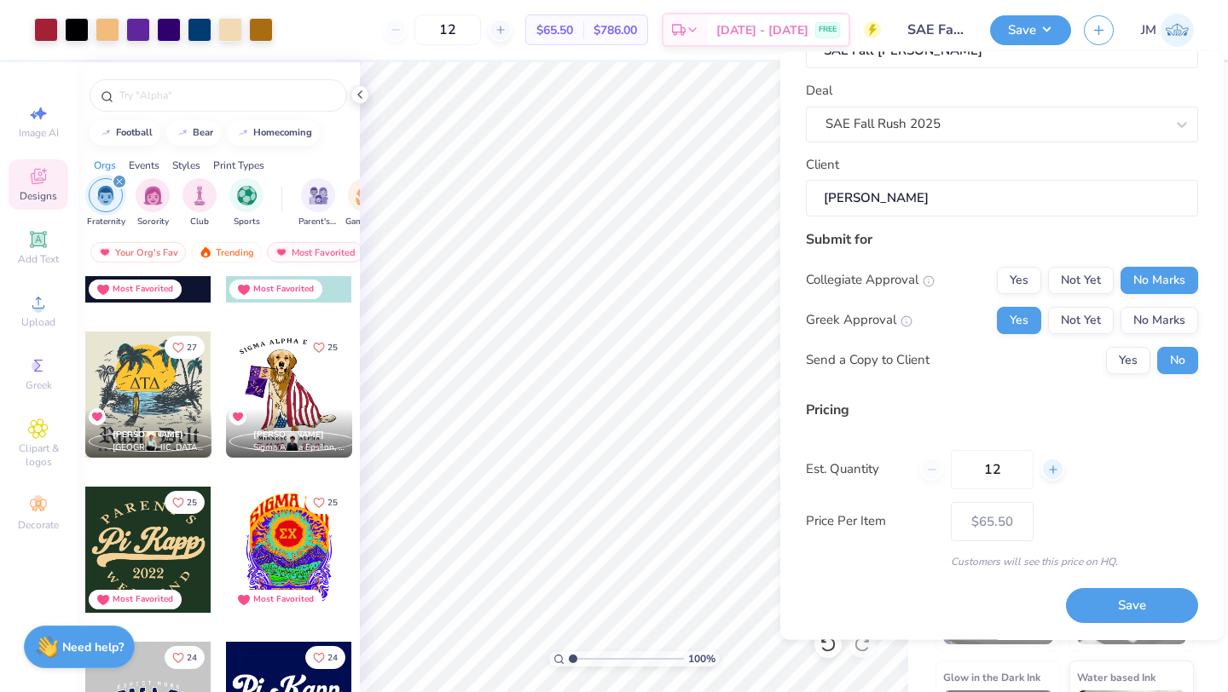
click at [1053, 470] on line at bounding box center [1052, 470] width 7 height 0
type input "13"
type input "$63.38"
click at [1053, 470] on line at bounding box center [1052, 470] width 7 height 0
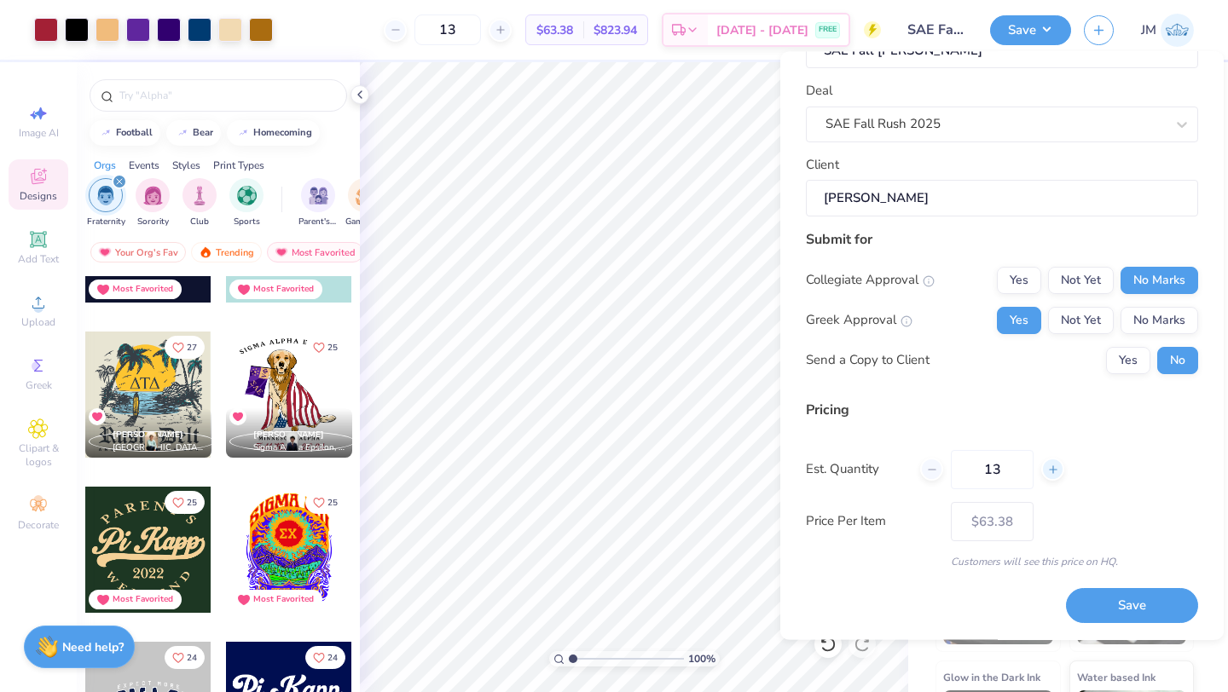
type input "14"
type input "$61.60"
click at [1053, 470] on line at bounding box center [1052, 470] width 7 height 0
type input "15"
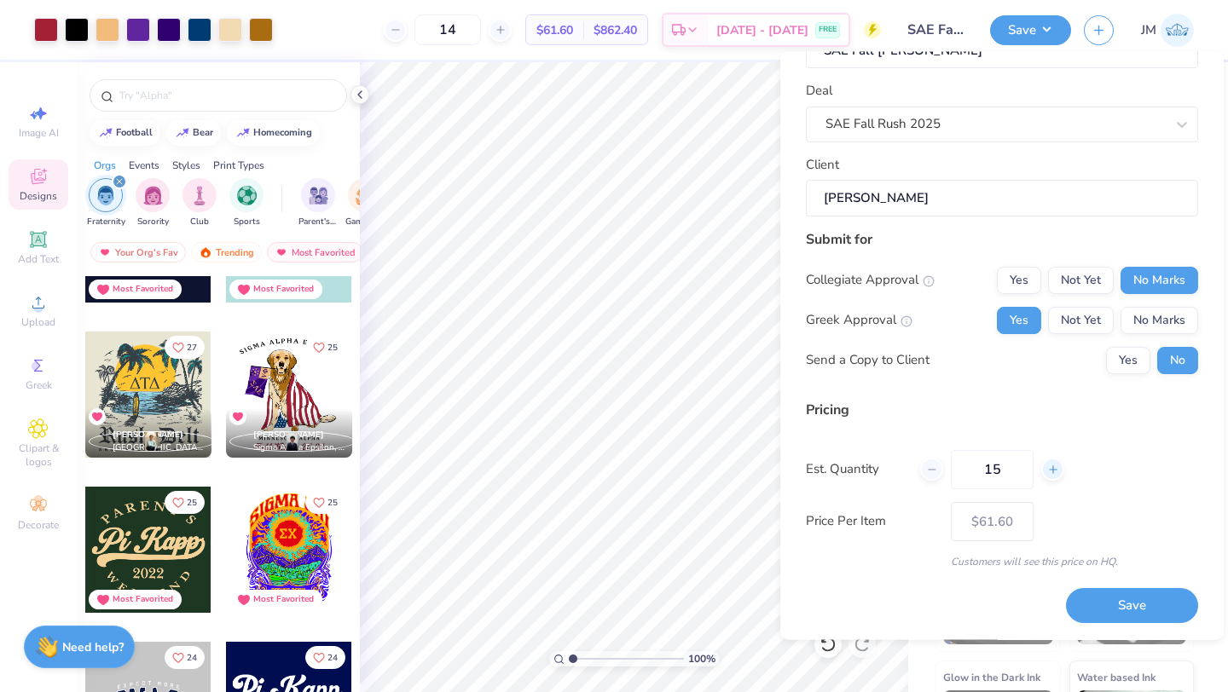
type input "15"
type input "$60.09"
click at [1053, 470] on line at bounding box center [1052, 470] width 7 height 0
type input "16"
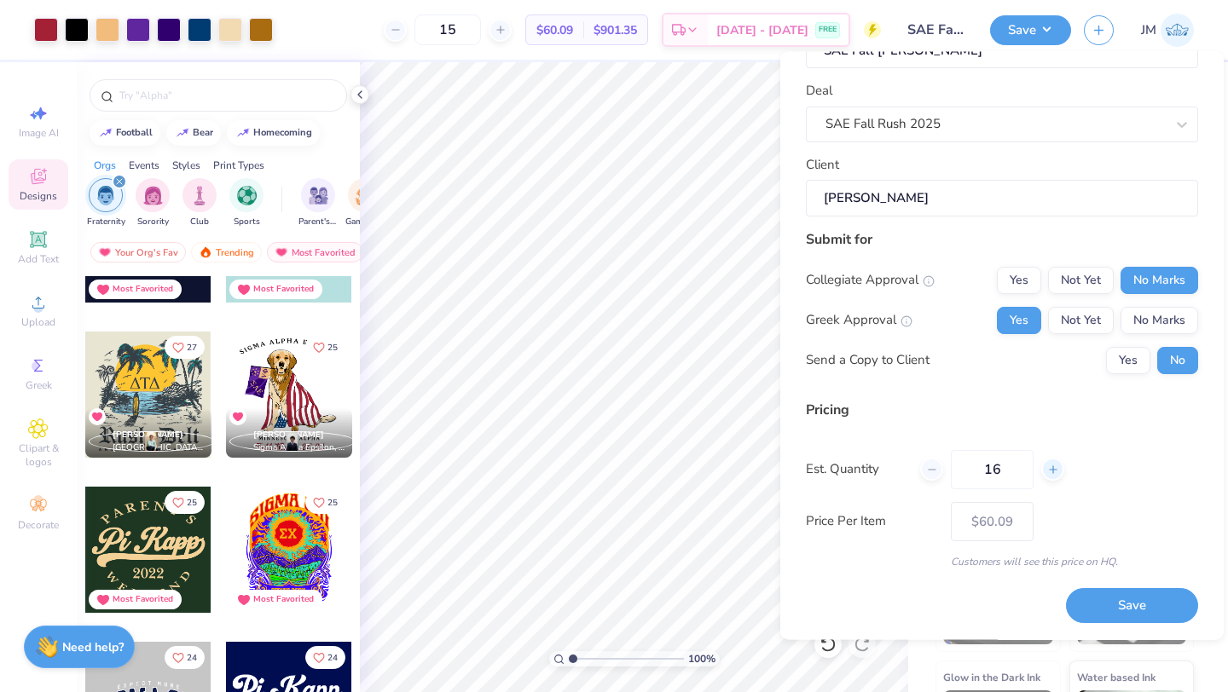
type input "– –"
click at [1053, 470] on line at bounding box center [1052, 470] width 7 height 0
type input "17"
type input "$58.78"
click at [1053, 470] on line at bounding box center [1052, 470] width 7 height 0
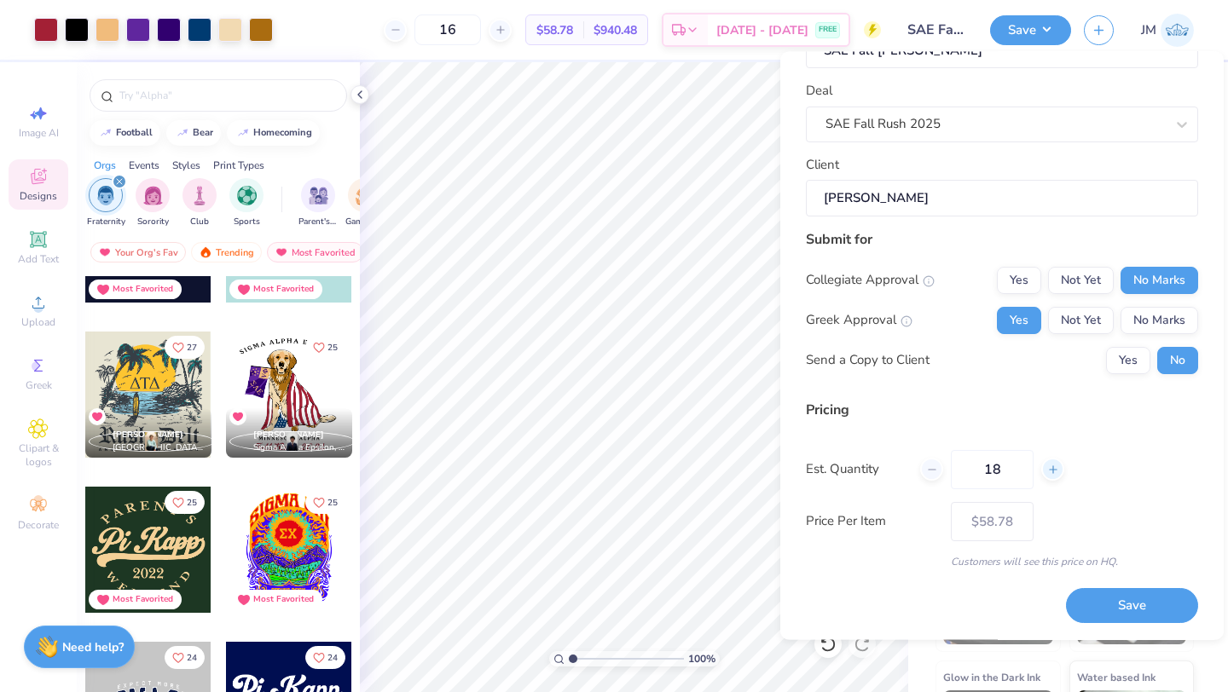
click at [1053, 470] on line at bounding box center [1052, 470] width 7 height 0
type input "20"
type input "$54.94"
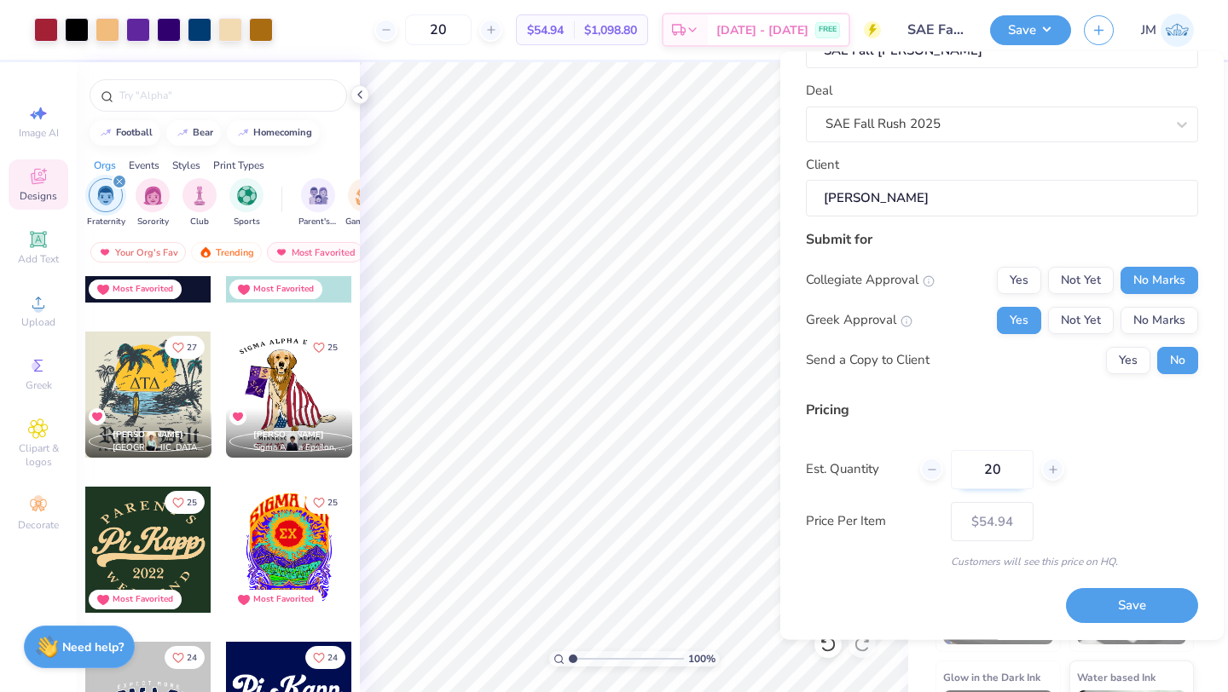
click at [1015, 471] on input "20" at bounding box center [992, 469] width 83 height 39
type input "2"
type input "30"
type input "$40.81"
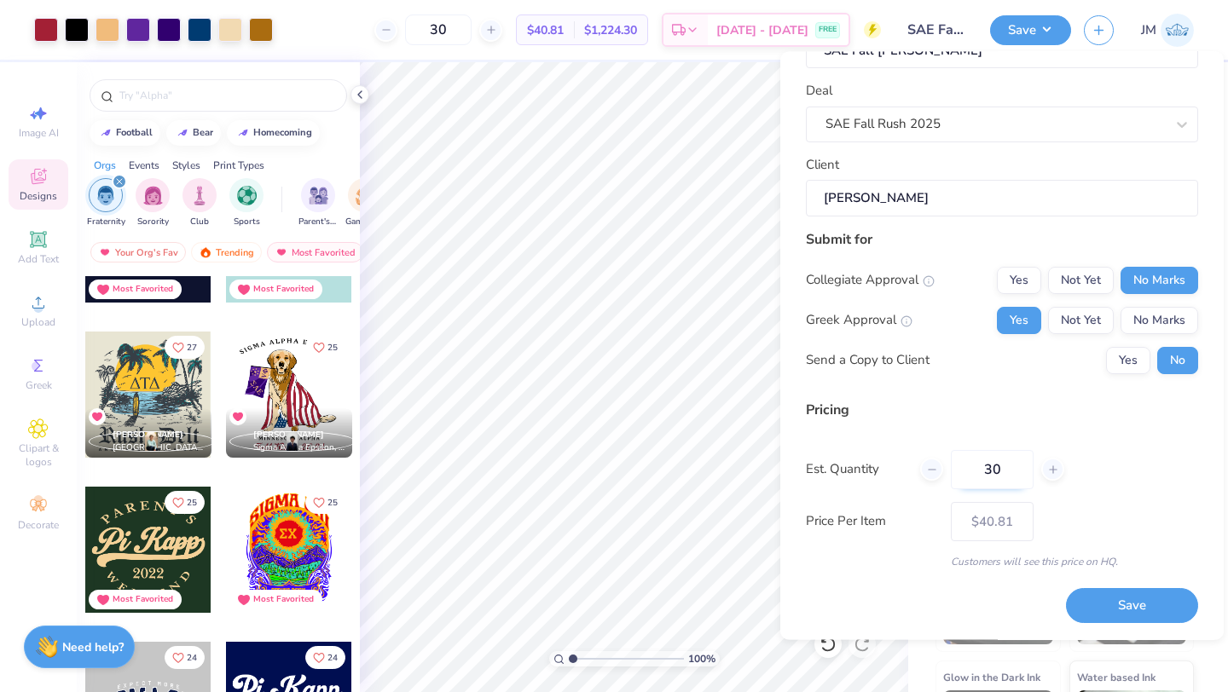
type input "3"
type input "0"
type input "045"
type input "45"
type input "$33.44"
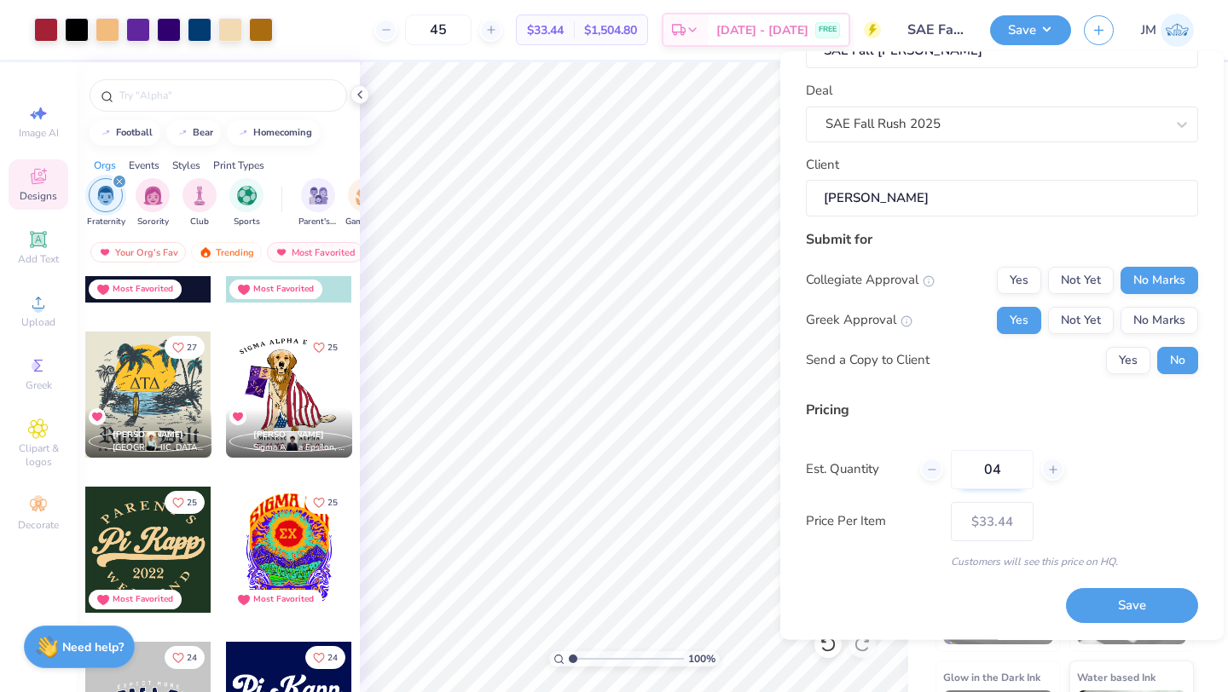
type input "0"
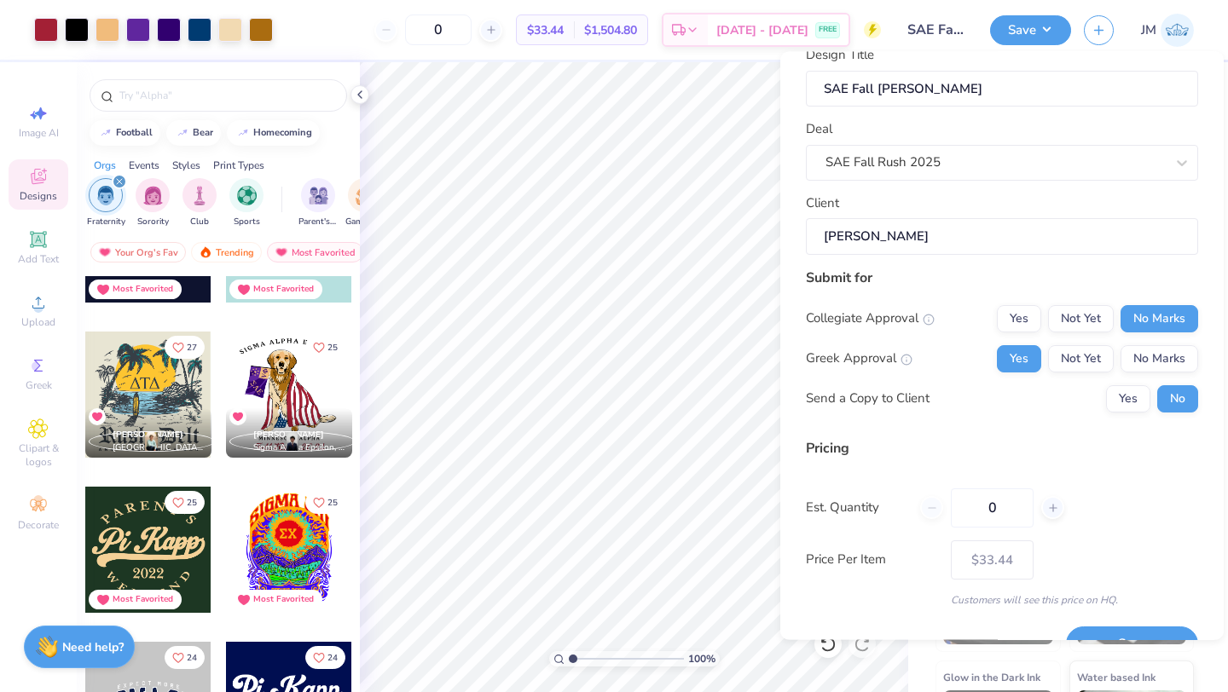
scroll to position [0, 0]
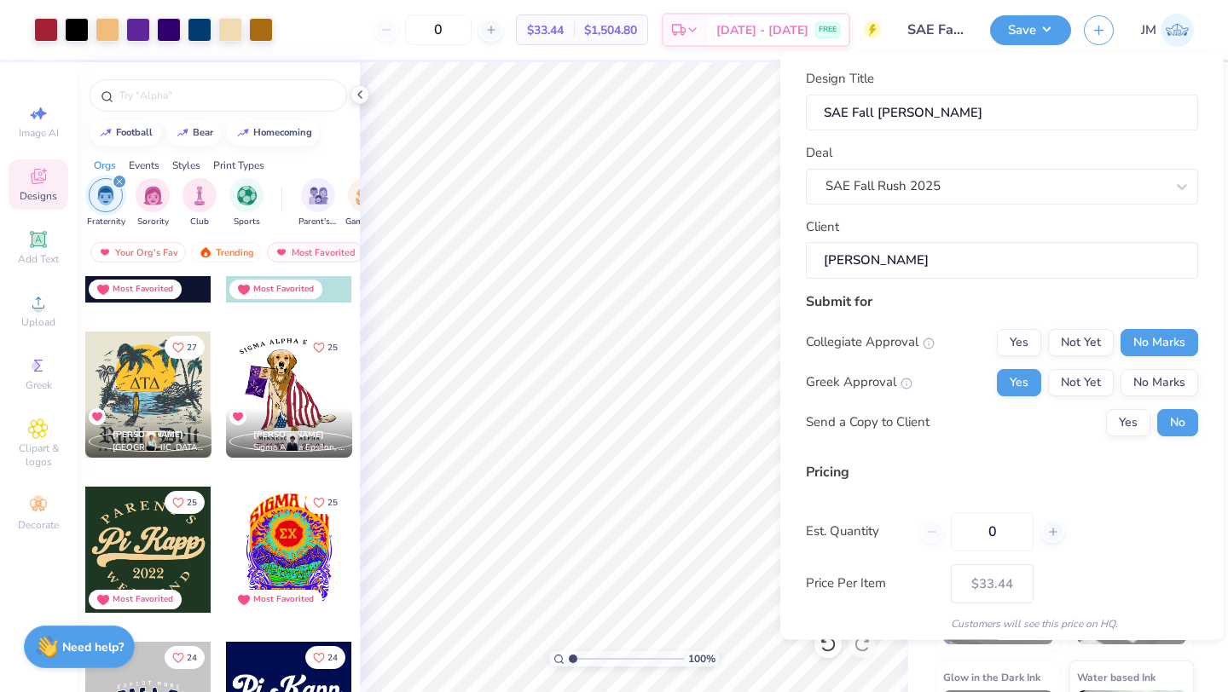
type input "12"
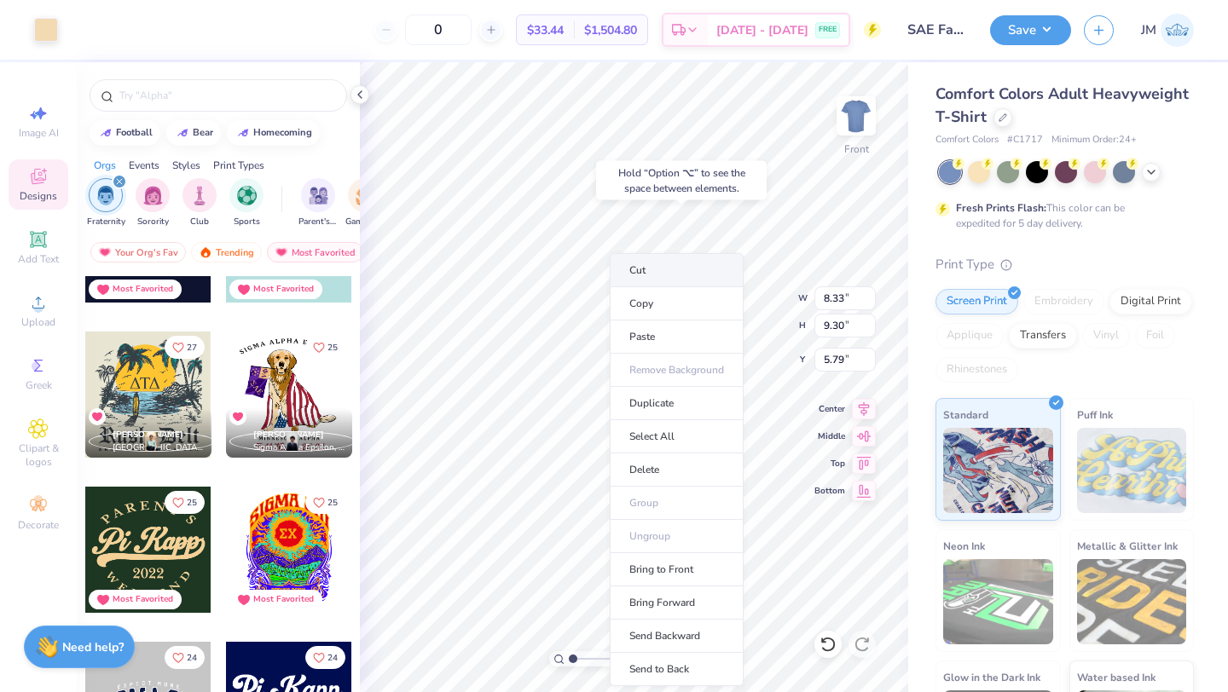
click at [633, 270] on li "Cut" at bounding box center [677, 270] width 134 height 34
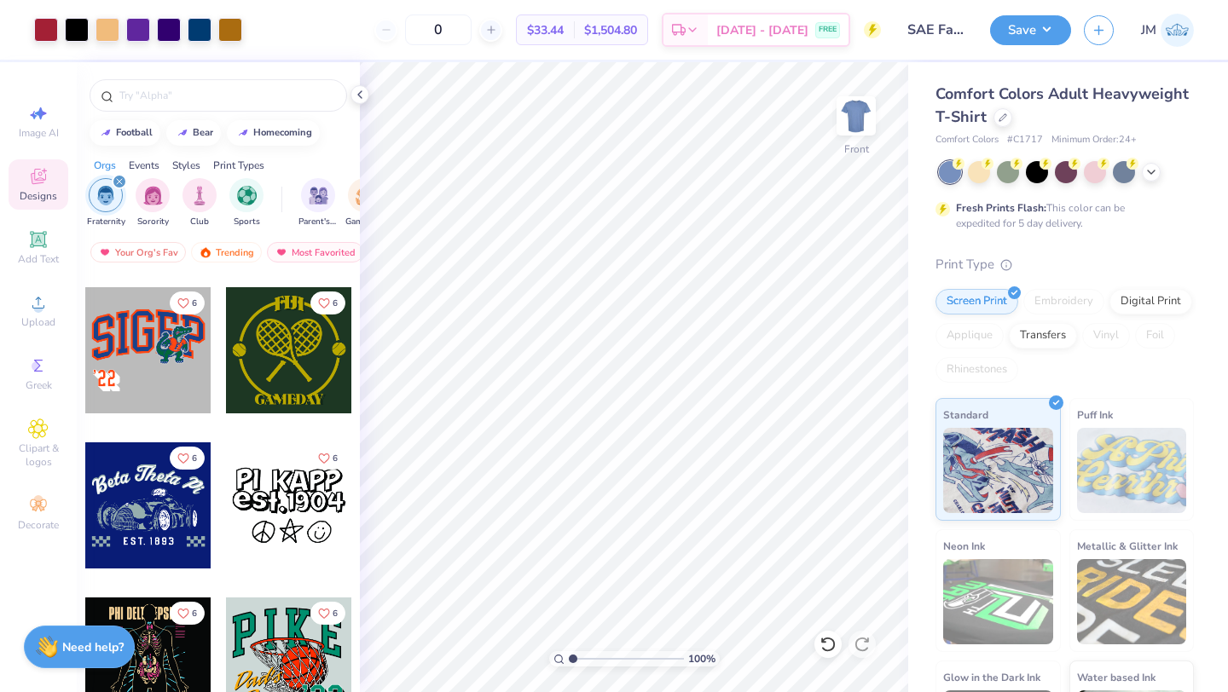
scroll to position [26371, 0]
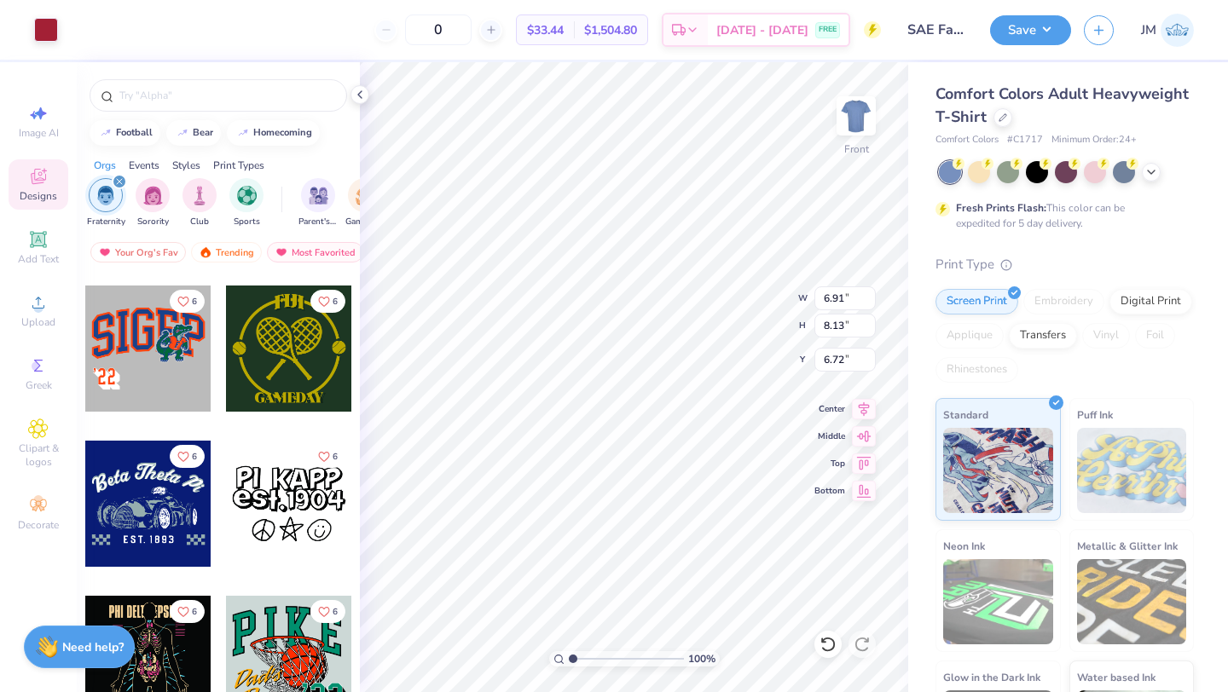
type input "5.76"
type input "8.97"
type input "6.13"
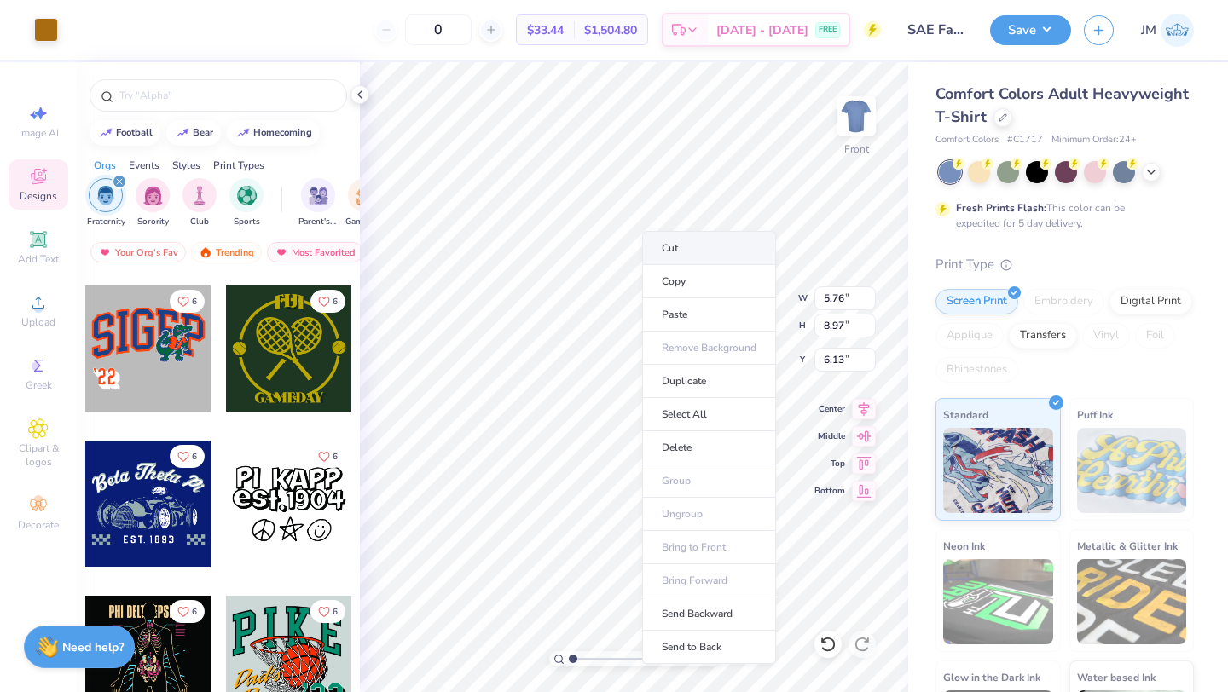
click at [668, 246] on li "Cut" at bounding box center [709, 248] width 134 height 34
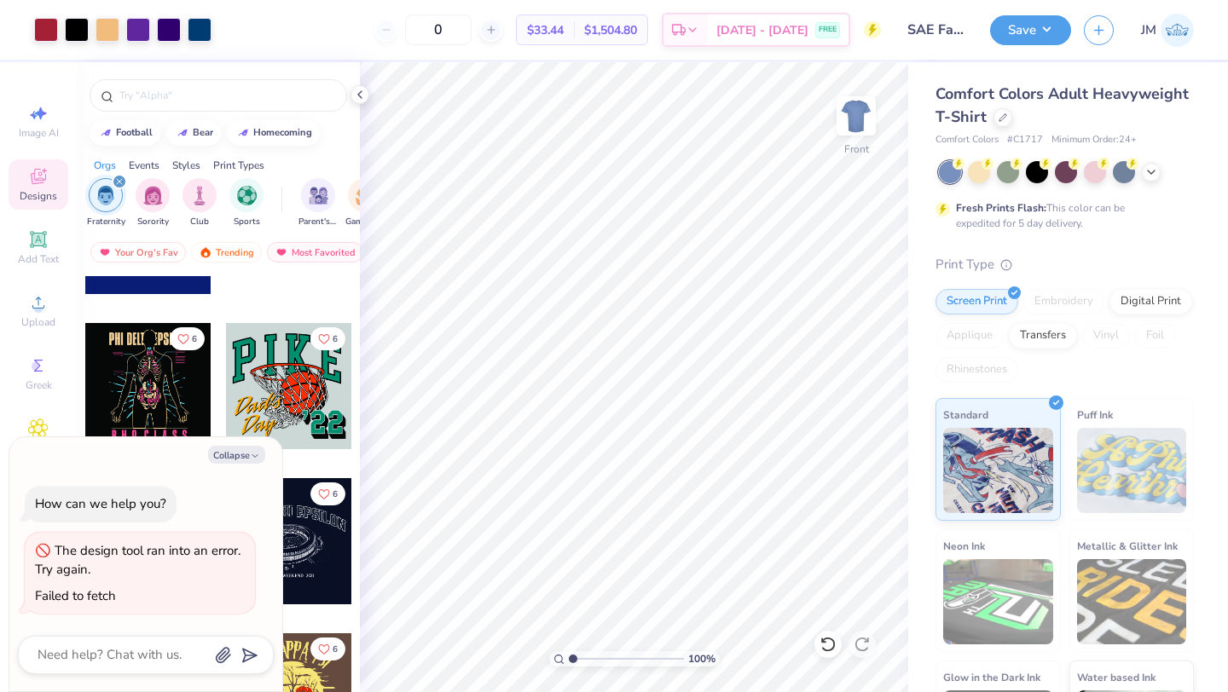
scroll to position [26650, 0]
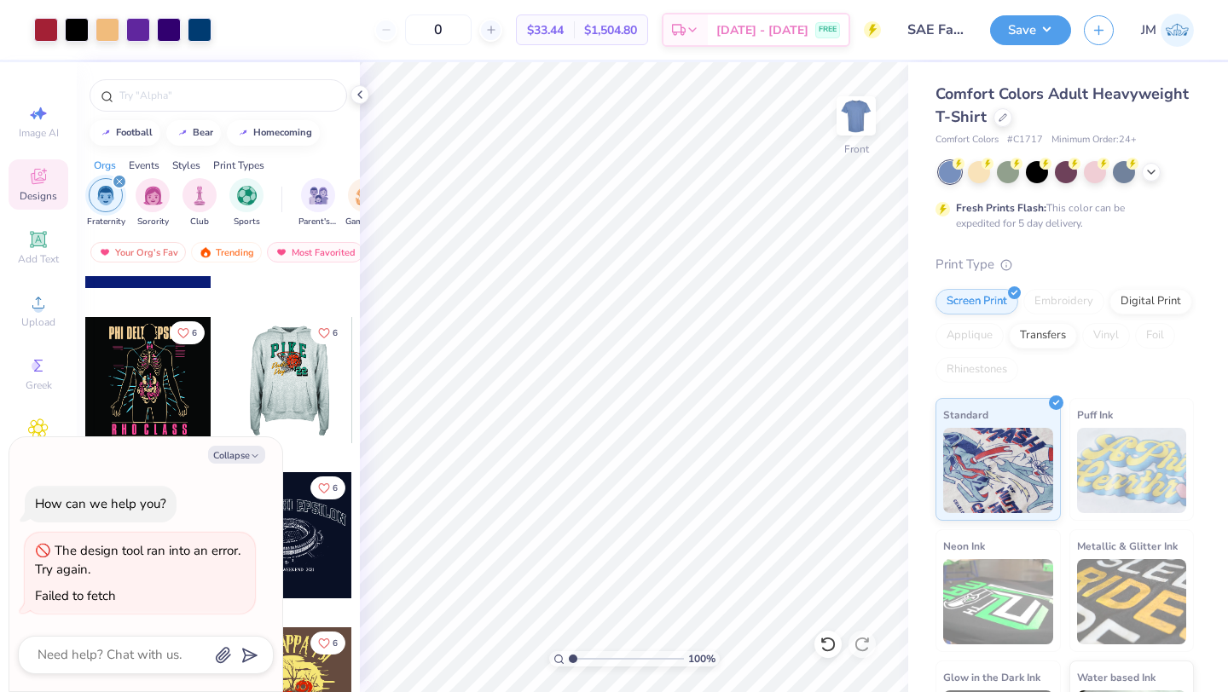
click at [226, 396] on div at bounding box center [163, 380] width 126 height 126
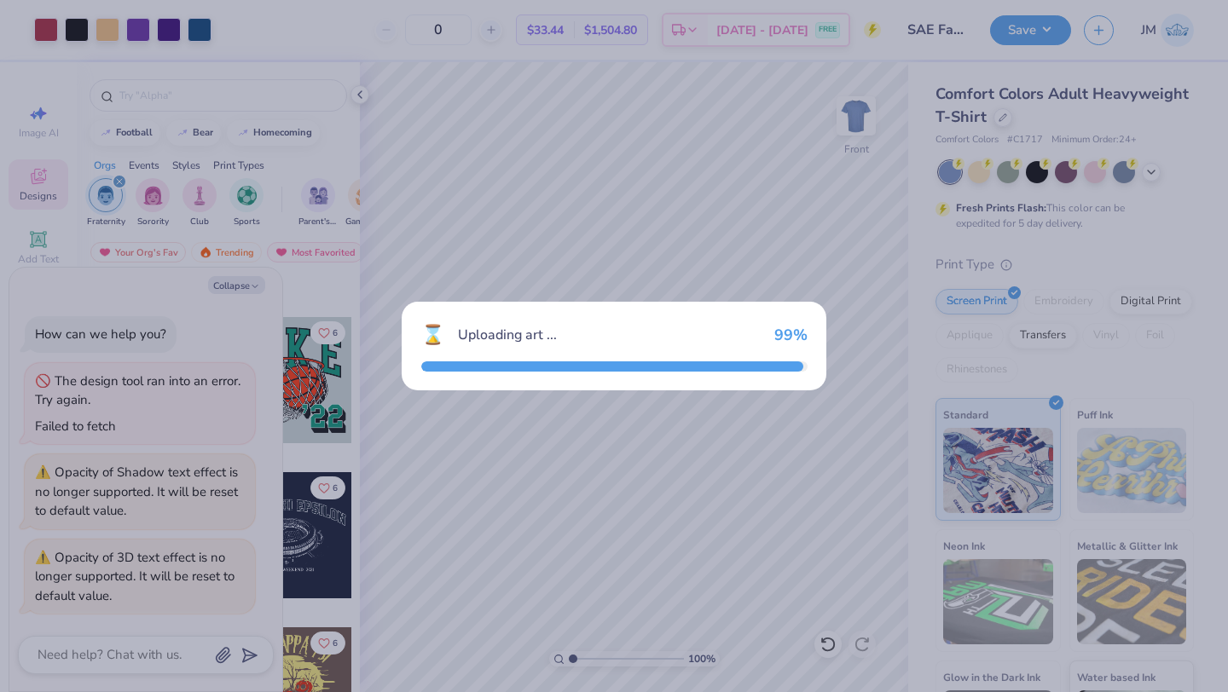
scroll to position [81, 0]
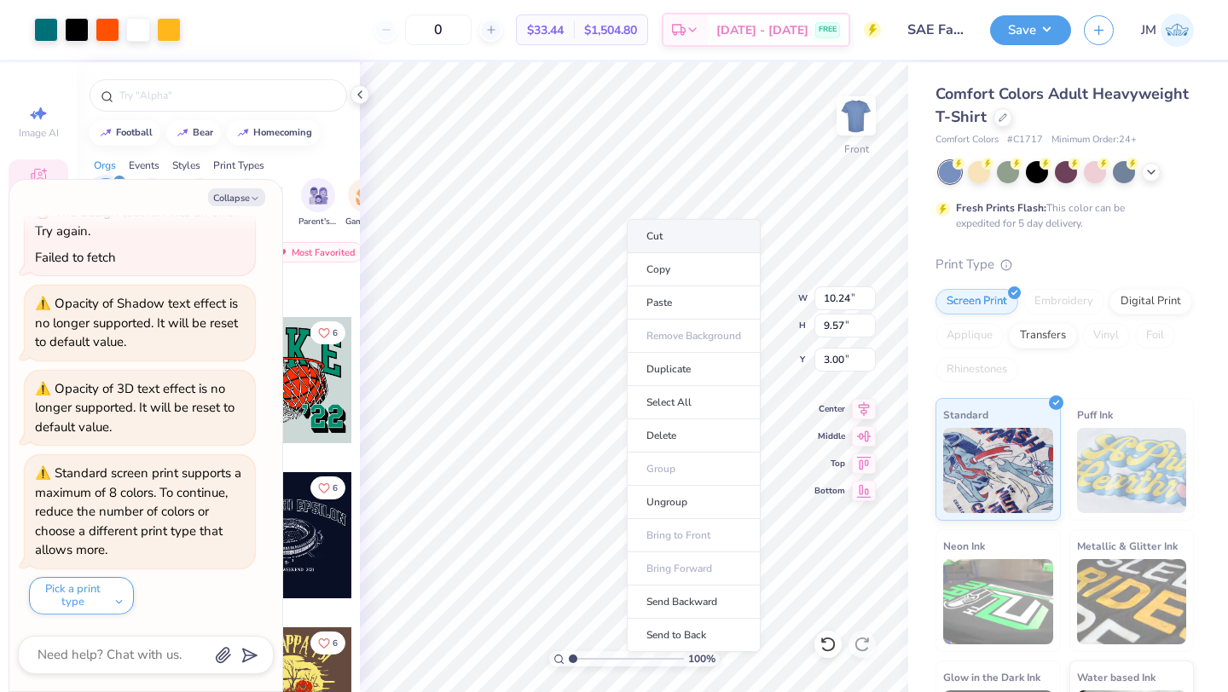
click at [645, 240] on li "Cut" at bounding box center [694, 236] width 134 height 34
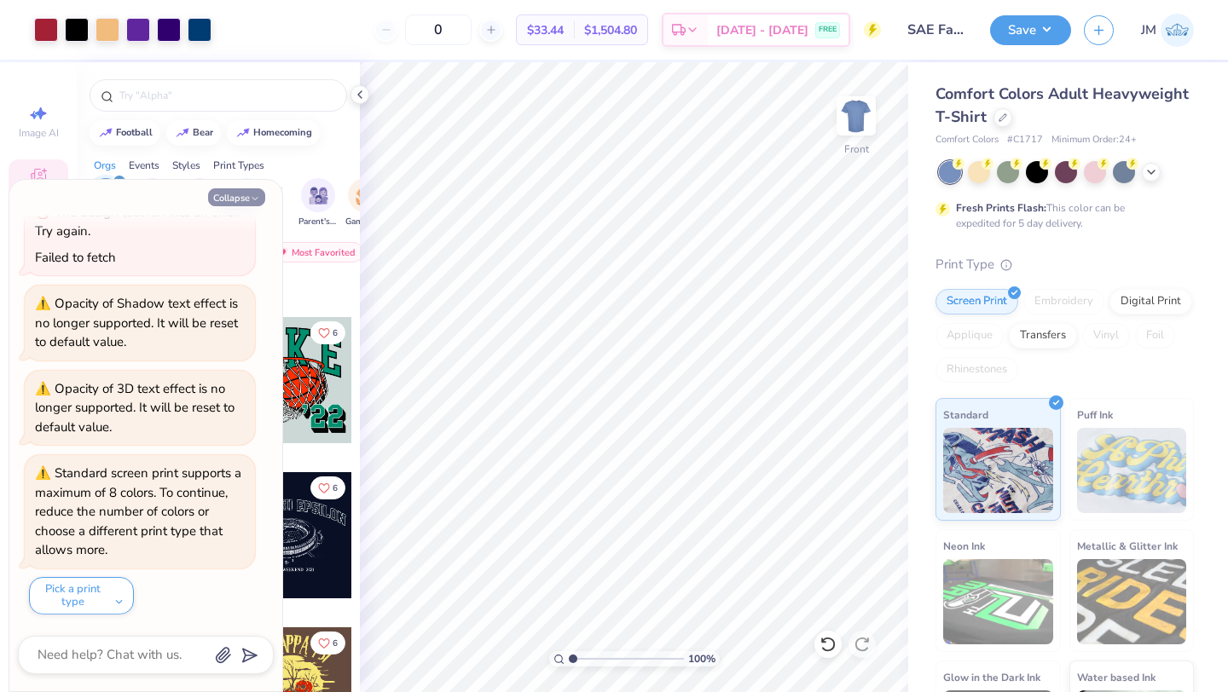
click at [249, 200] on button "Collapse" at bounding box center [236, 197] width 57 height 18
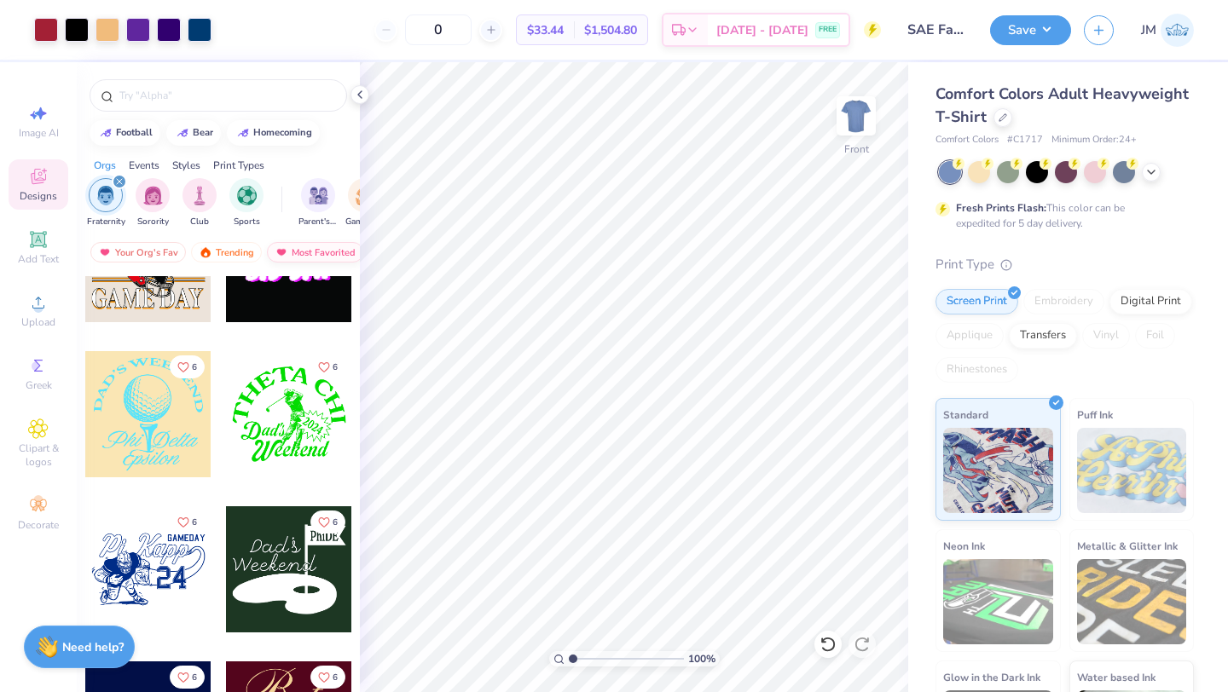
scroll to position [24604, 0]
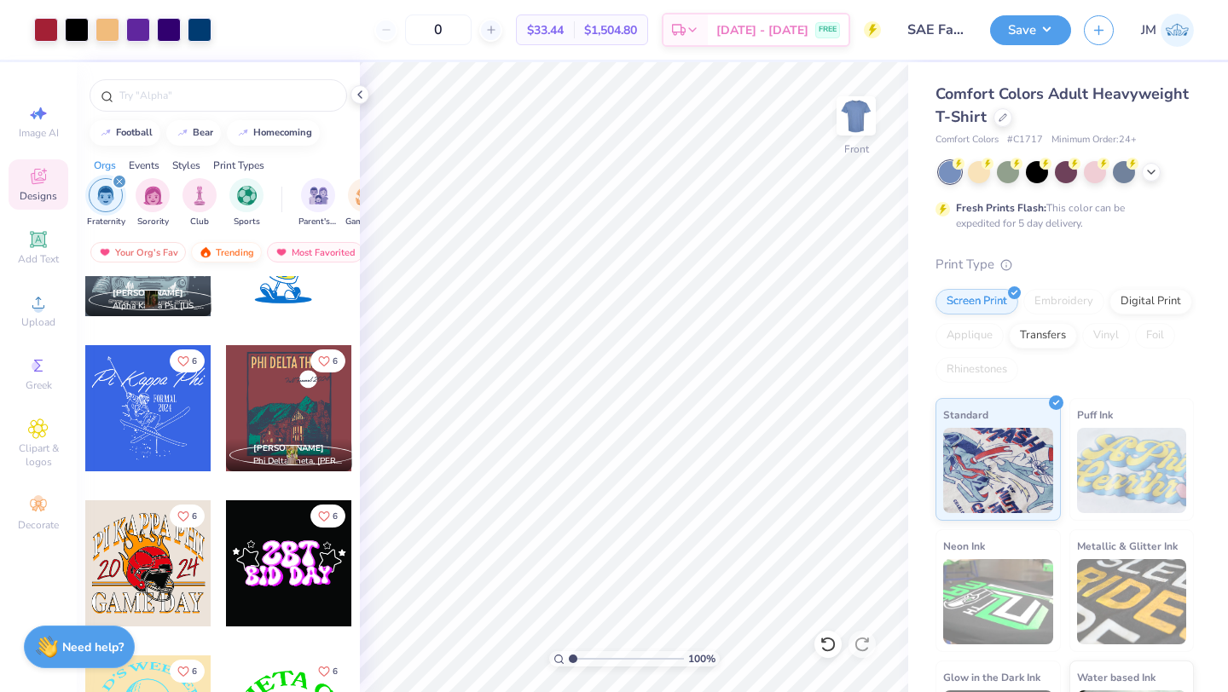
click at [235, 259] on div "Trending" at bounding box center [226, 252] width 71 height 20
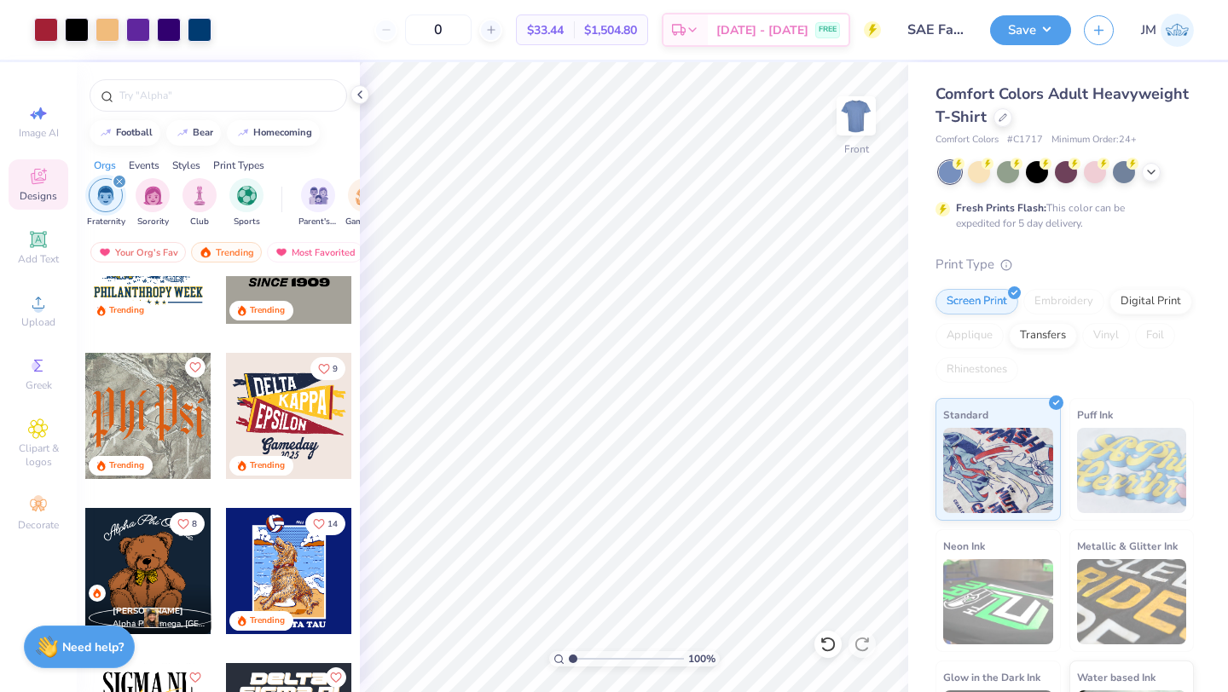
scroll to position [860, 0]
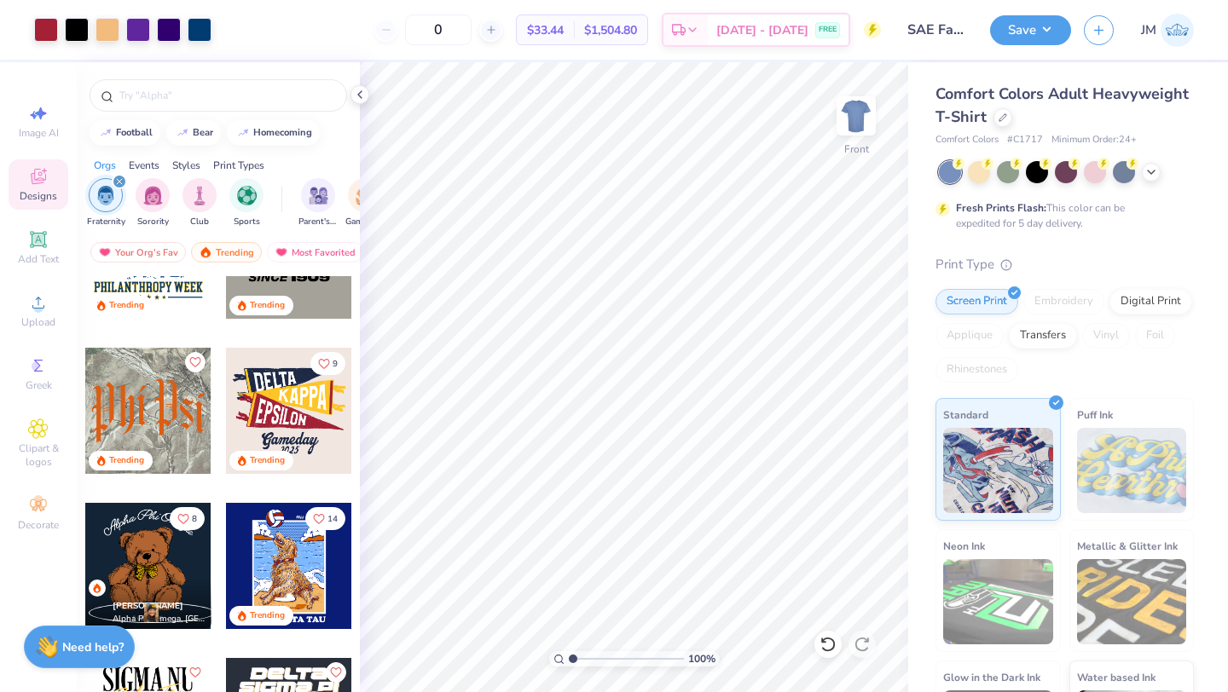
click at [166, 418] on div at bounding box center [148, 411] width 126 height 126
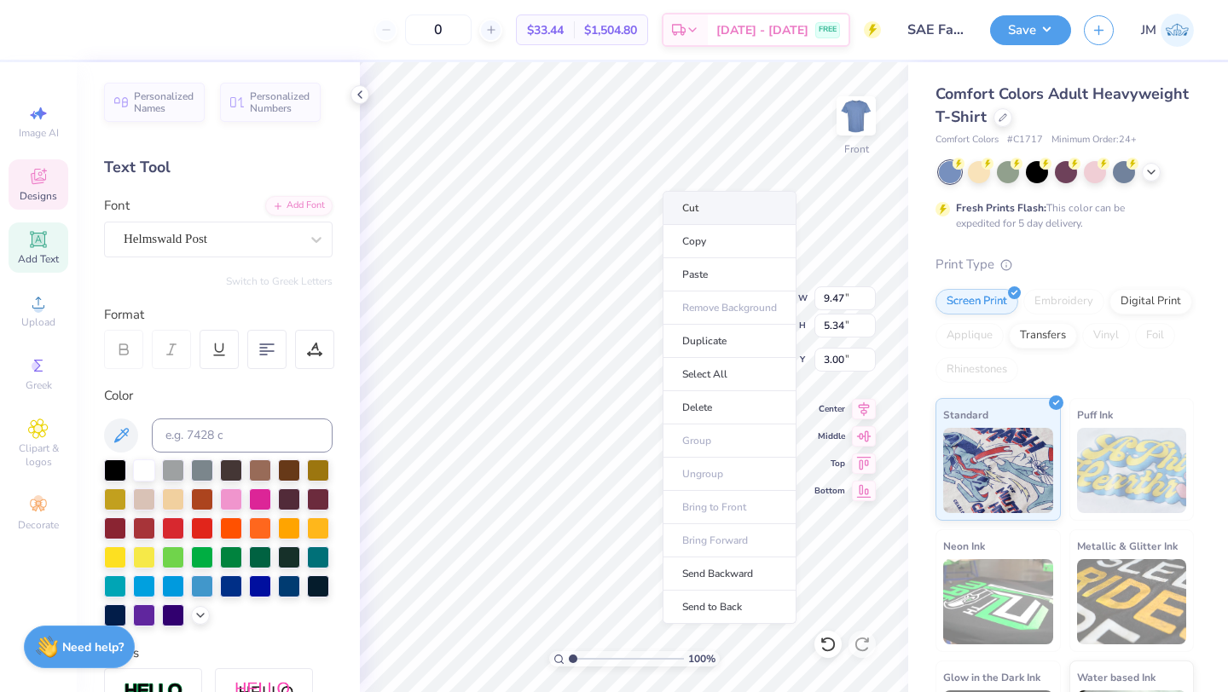
click at [696, 210] on li "Cut" at bounding box center [729, 208] width 134 height 34
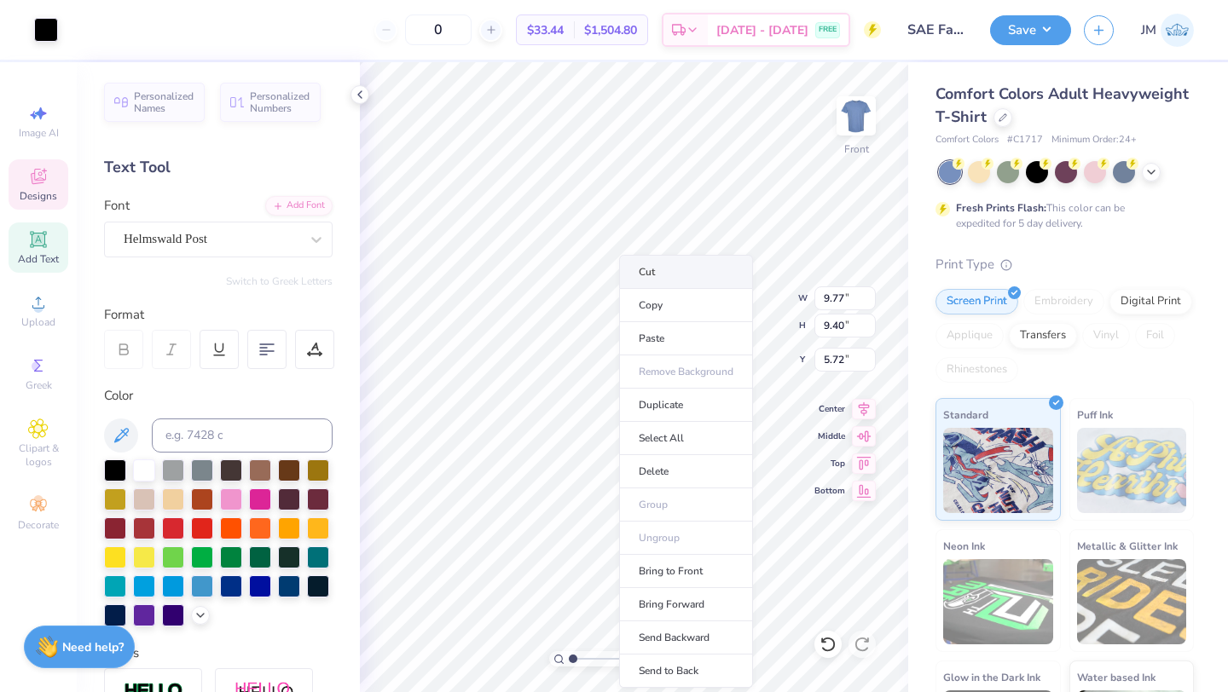
click at [639, 262] on li "Cut" at bounding box center [686, 272] width 134 height 34
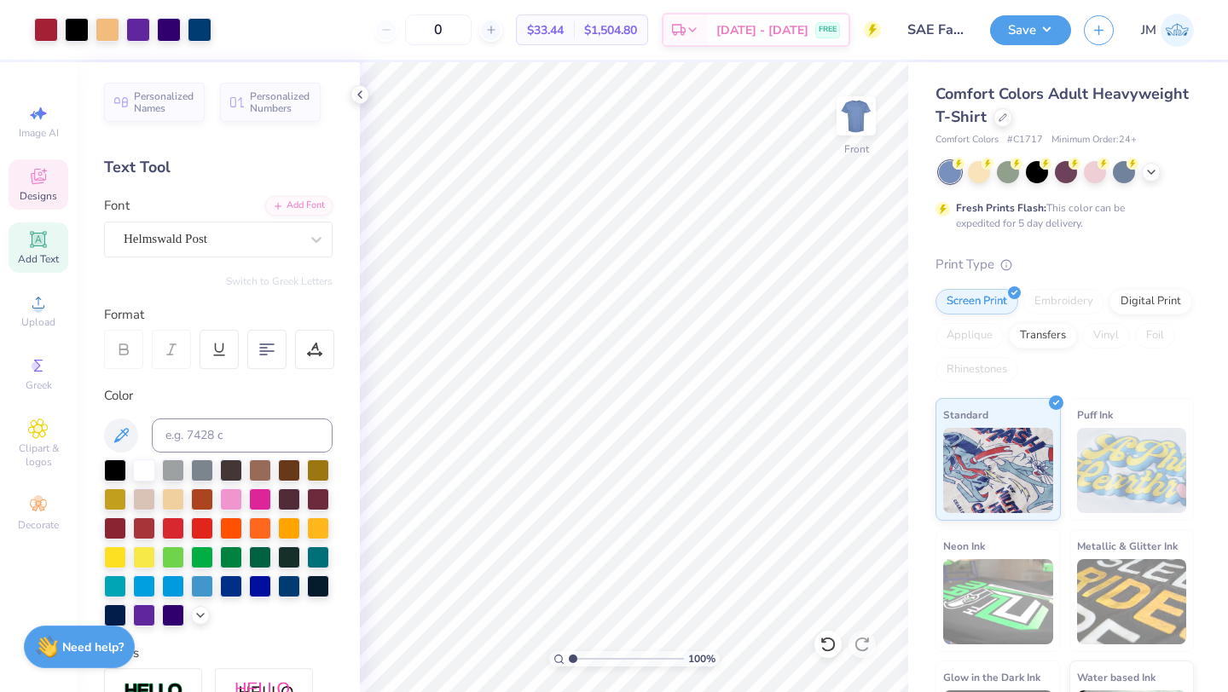
click at [48, 195] on span "Designs" at bounding box center [39, 196] width 38 height 14
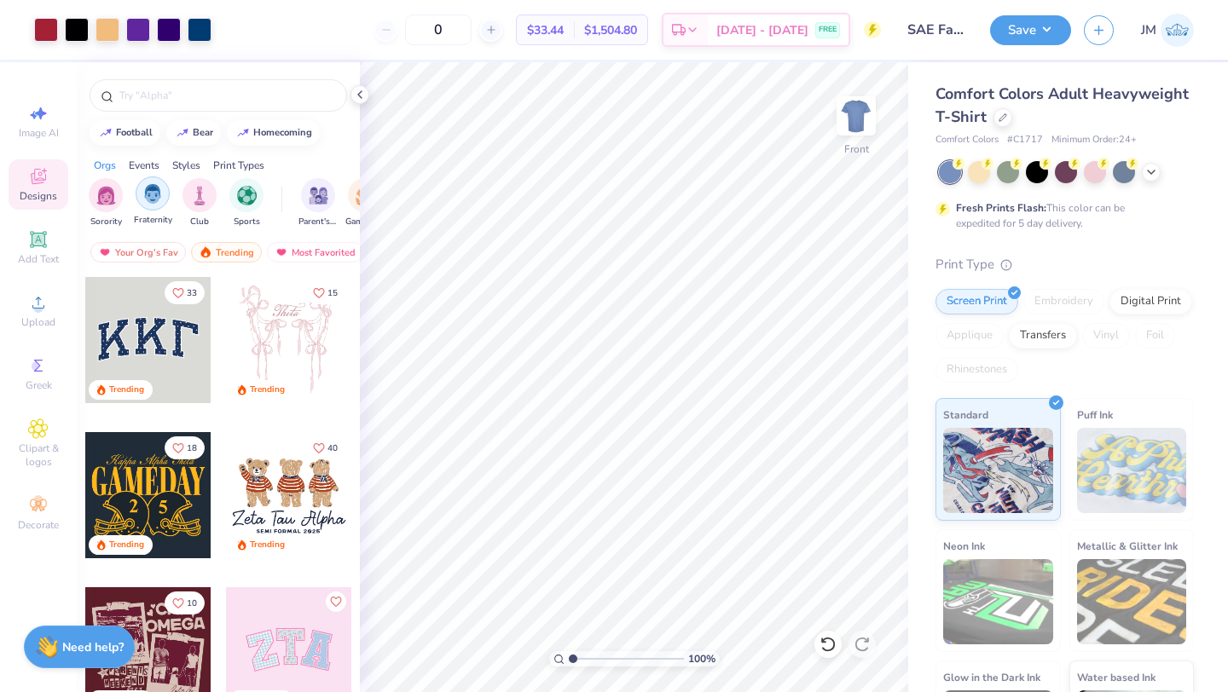
click at [147, 206] on div "filter for Fraternity" at bounding box center [153, 193] width 34 height 34
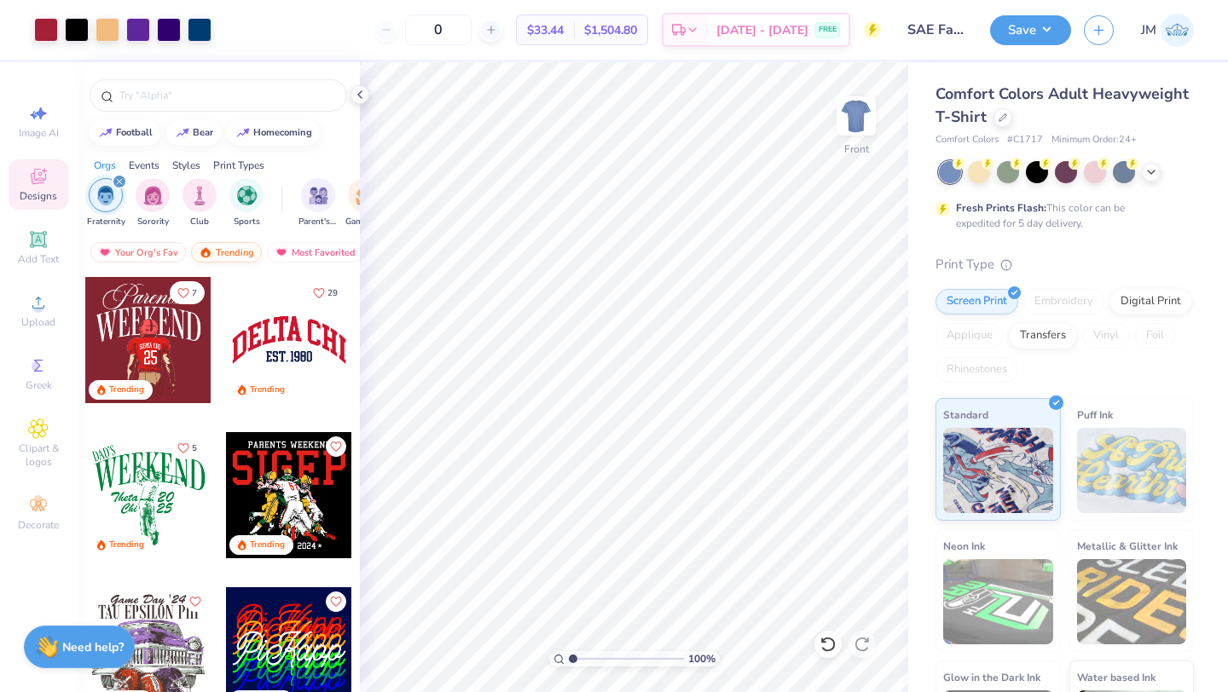
click at [226, 253] on div "Trending" at bounding box center [226, 252] width 71 height 20
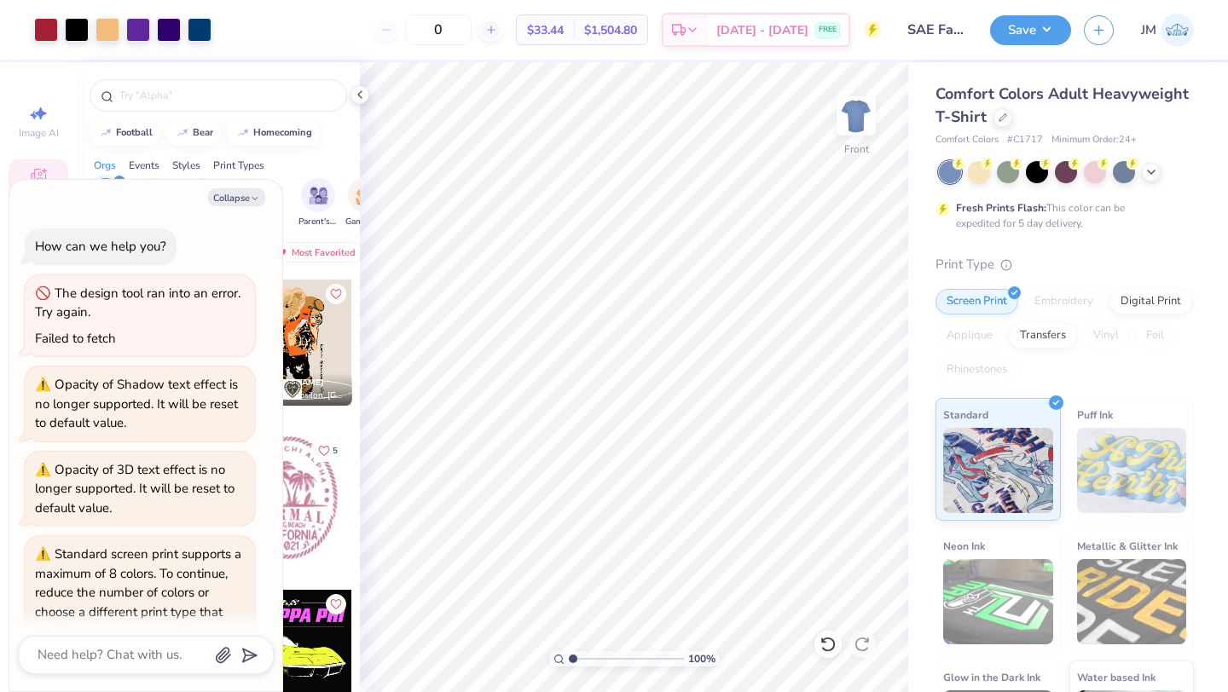
scroll to position [173, 0]
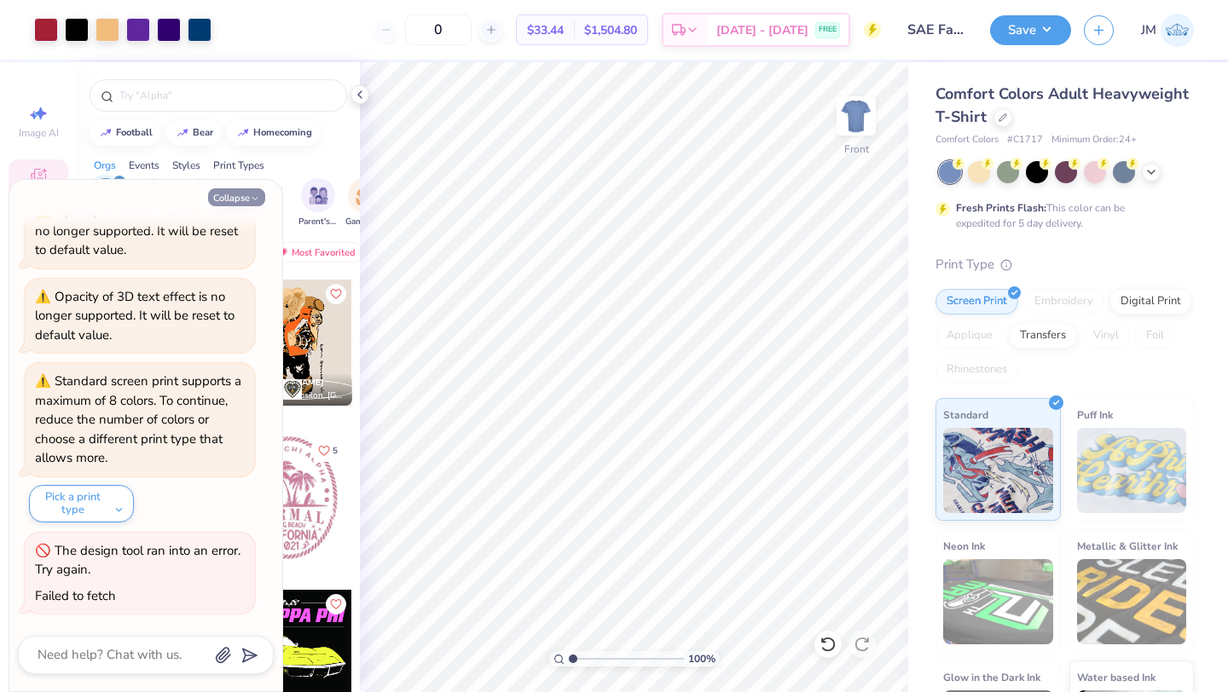
click at [250, 201] on icon "button" at bounding box center [255, 199] width 10 height 10
type textarea "x"
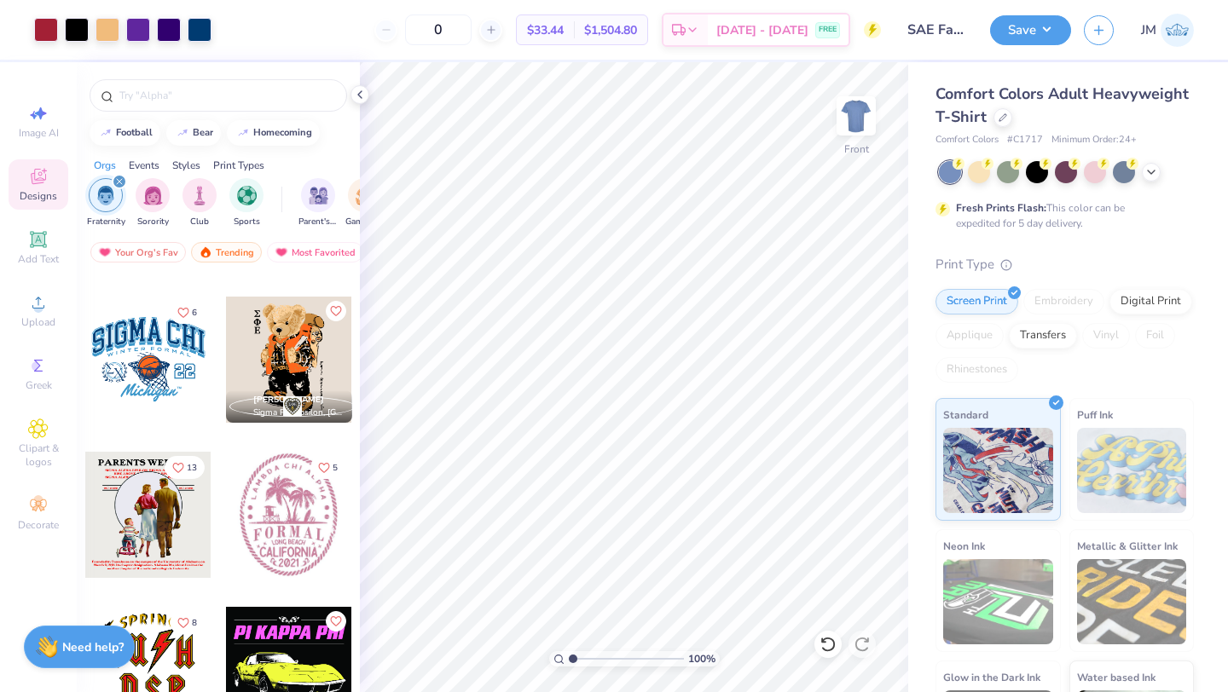
scroll to position [3167, 0]
